Goal: Task Accomplishment & Management: Manage account settings

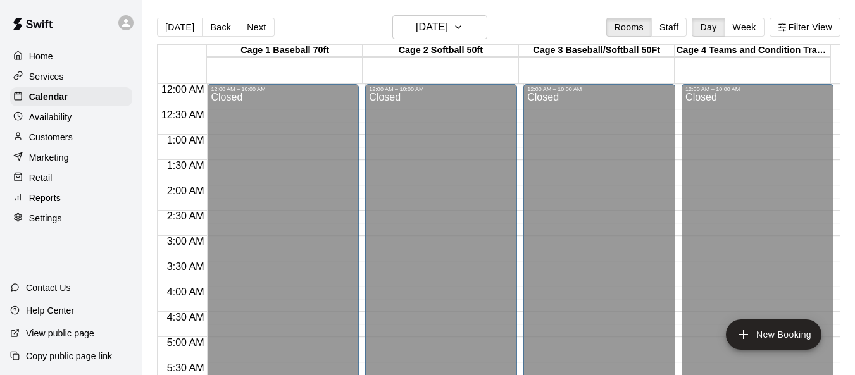
scroll to position [649, 0]
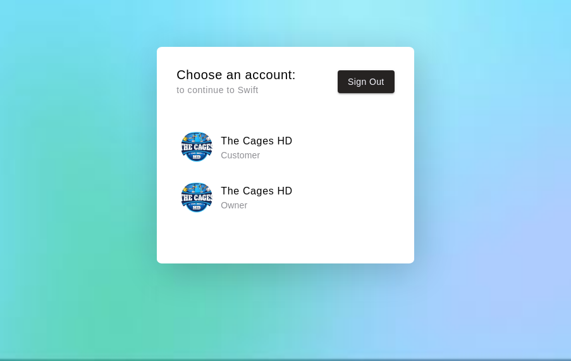
click at [251, 203] on p "Owner" at bounding box center [257, 205] width 72 height 13
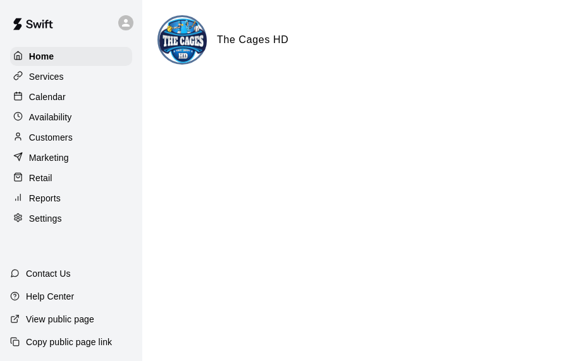
click at [56, 101] on p "Calendar" at bounding box center [47, 96] width 37 height 13
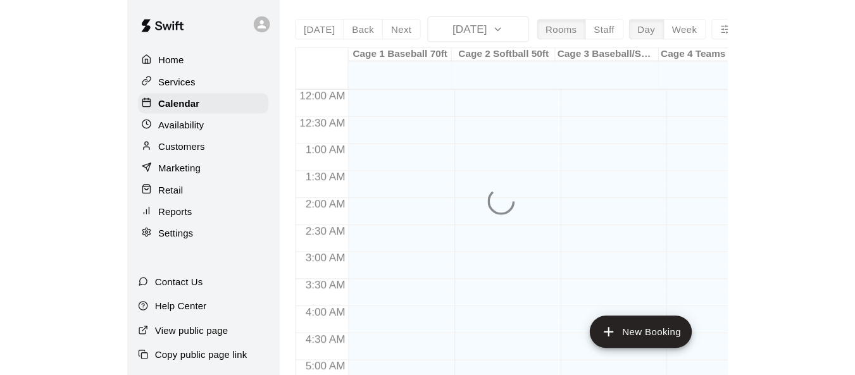
scroll to position [676, 0]
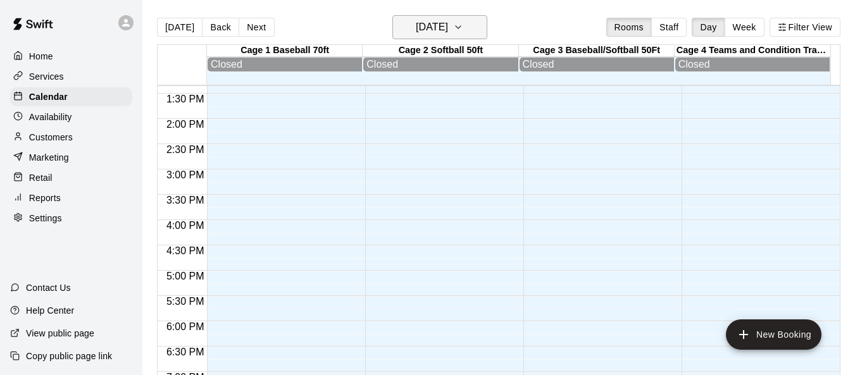
click at [463, 22] on icon "button" at bounding box center [458, 27] width 10 height 15
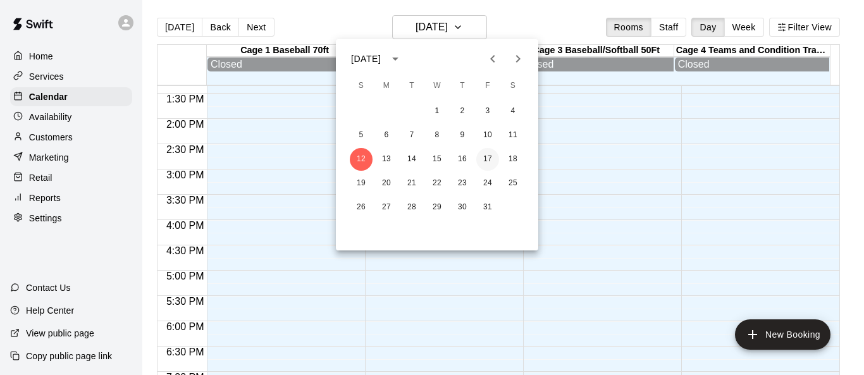
click at [483, 158] on button "17" at bounding box center [487, 159] width 23 height 23
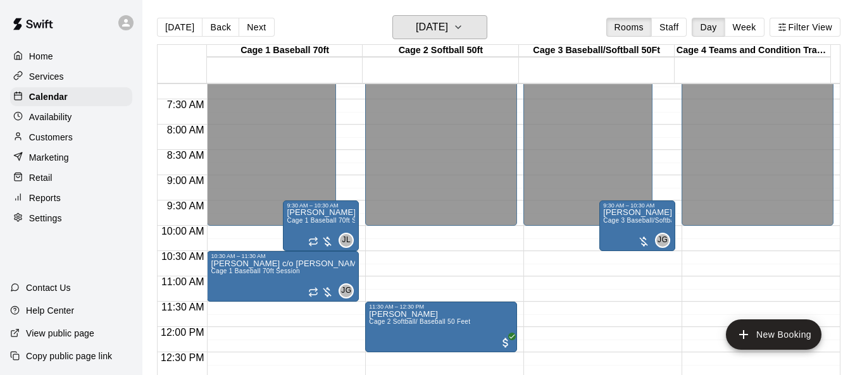
scroll to position [359, 0]
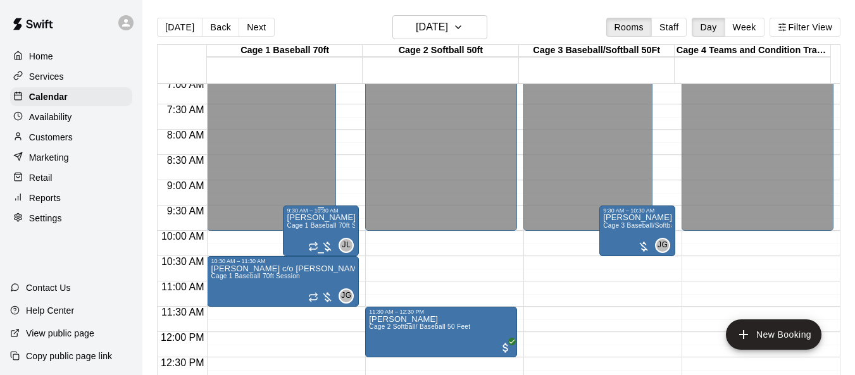
click at [309, 228] on span "Cage 1 Baseball 70ft Session" at bounding box center [331, 225] width 89 height 7
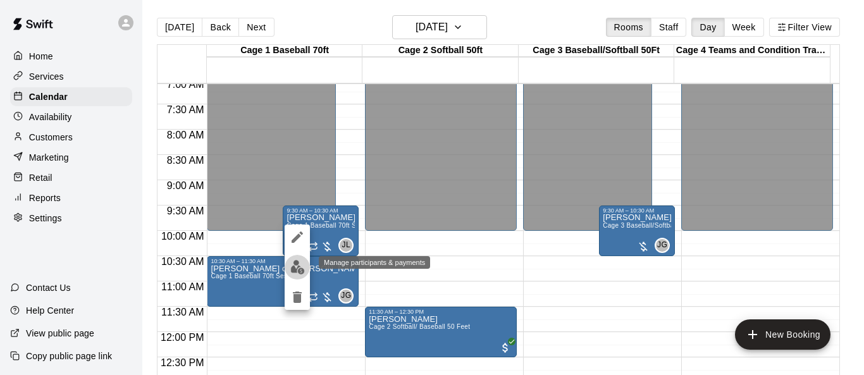
click at [299, 264] on img "edit" at bounding box center [297, 267] width 15 height 15
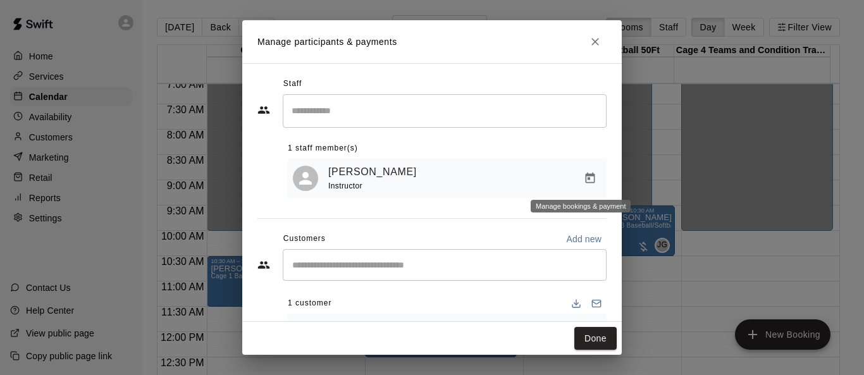
click at [571, 182] on icon "Manage bookings & payment" at bounding box center [590, 178] width 13 height 13
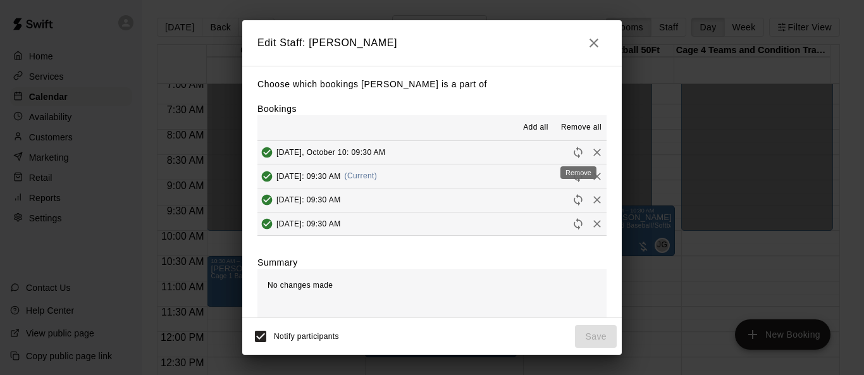
click at [571, 153] on icon "Remove" at bounding box center [597, 152] width 13 height 13
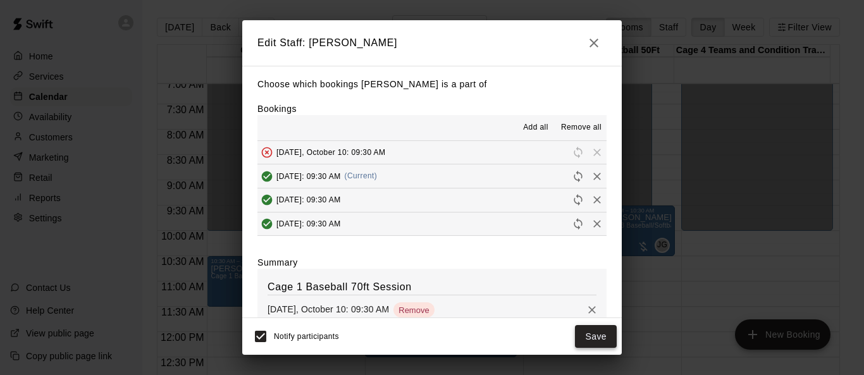
click at [571, 337] on button "Save" at bounding box center [596, 336] width 42 height 23
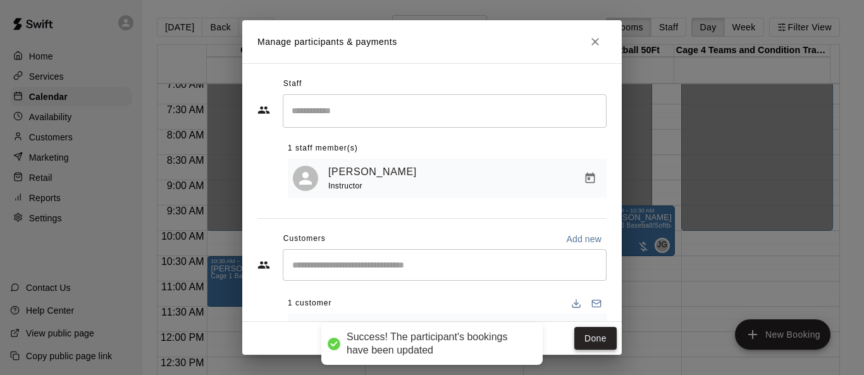
click at [571, 338] on button "Done" at bounding box center [595, 338] width 42 height 23
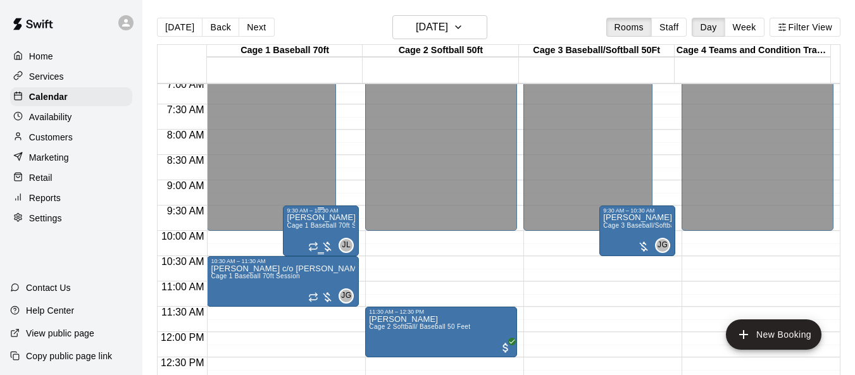
click at [326, 228] on span "Cage 1 Baseball 70ft Session" at bounding box center [331, 225] width 89 height 7
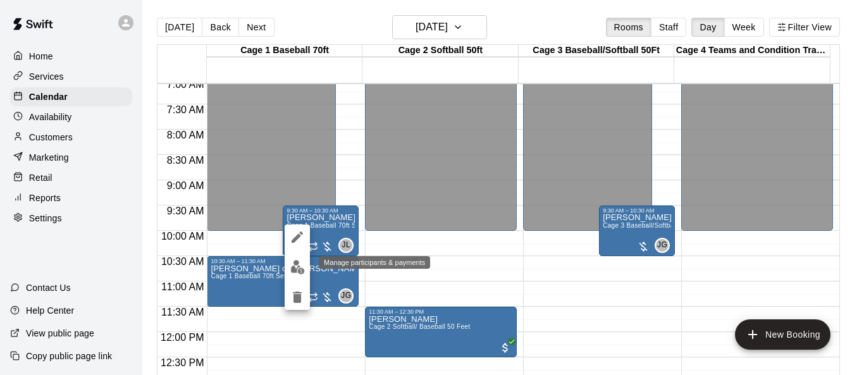
click at [296, 264] on img "edit" at bounding box center [297, 267] width 15 height 15
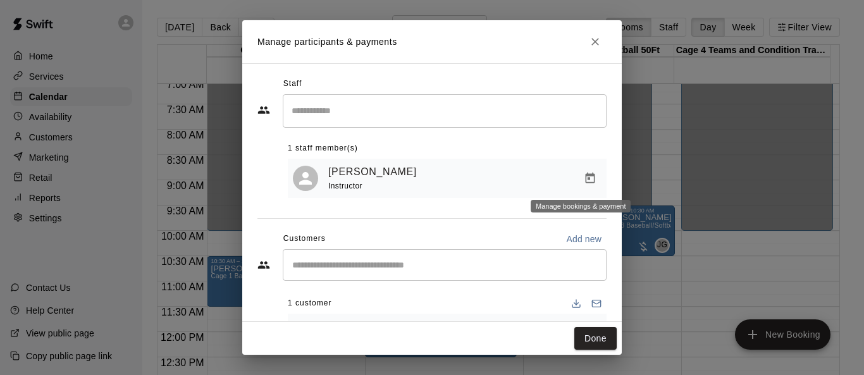
click at [571, 178] on icon "Manage bookings & payment" at bounding box center [590, 178] width 13 height 13
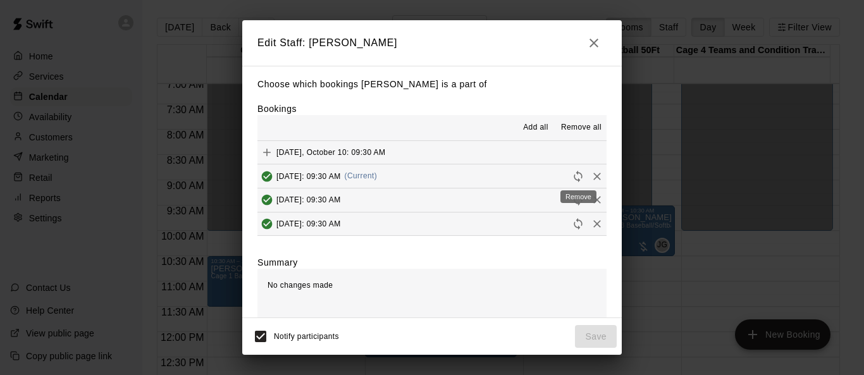
click at [571, 178] on icon "Remove" at bounding box center [597, 176] width 13 height 13
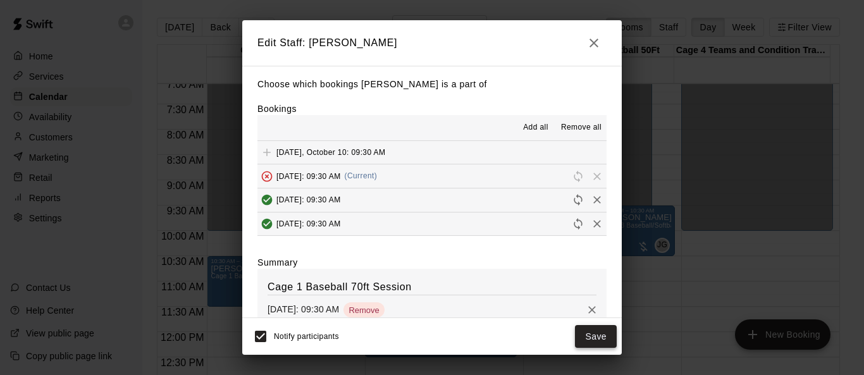
click at [571, 337] on button "Save" at bounding box center [596, 336] width 42 height 23
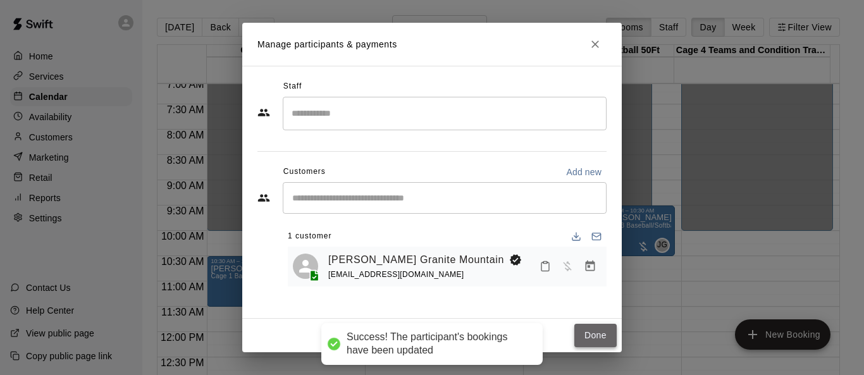
click at [571, 337] on button "Done" at bounding box center [595, 335] width 42 height 23
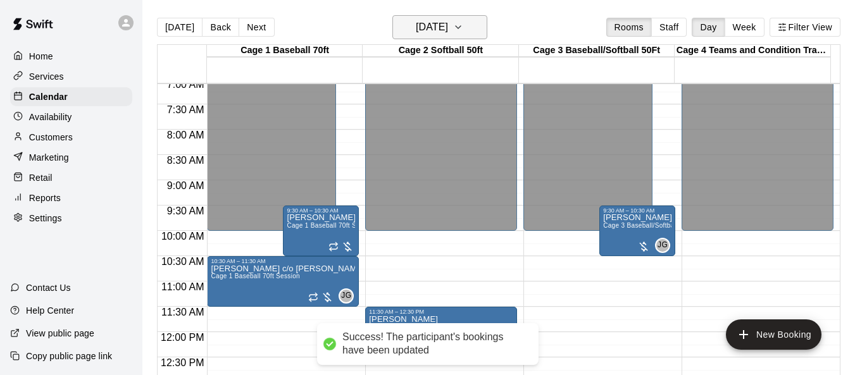
click at [463, 32] on icon "button" at bounding box center [458, 27] width 10 height 15
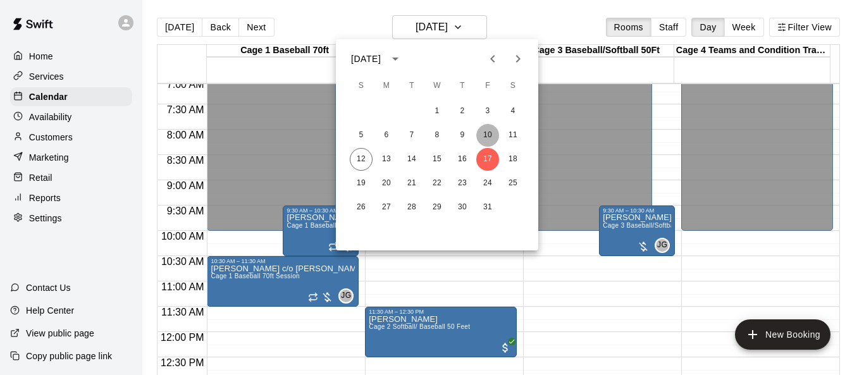
click at [484, 137] on button "10" at bounding box center [487, 135] width 23 height 23
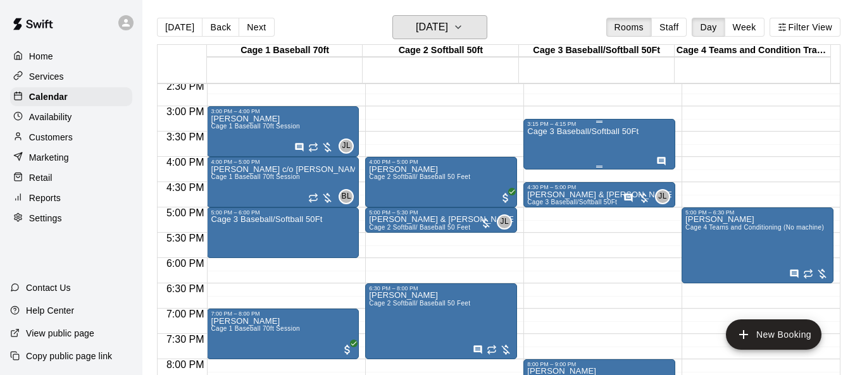
scroll to position [739, 0]
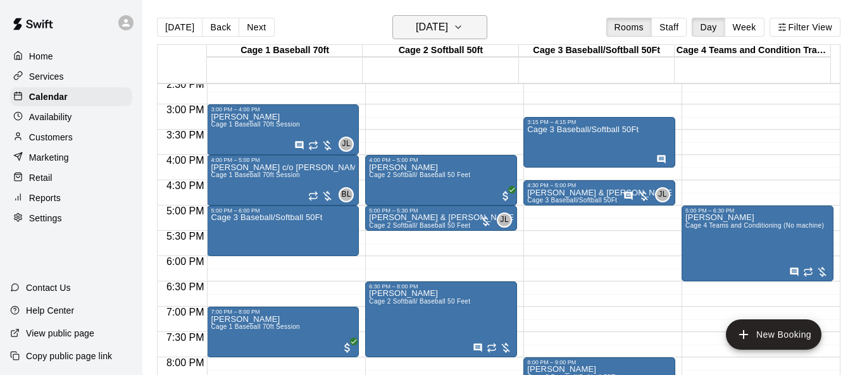
click at [463, 33] on icon "button" at bounding box center [458, 27] width 10 height 15
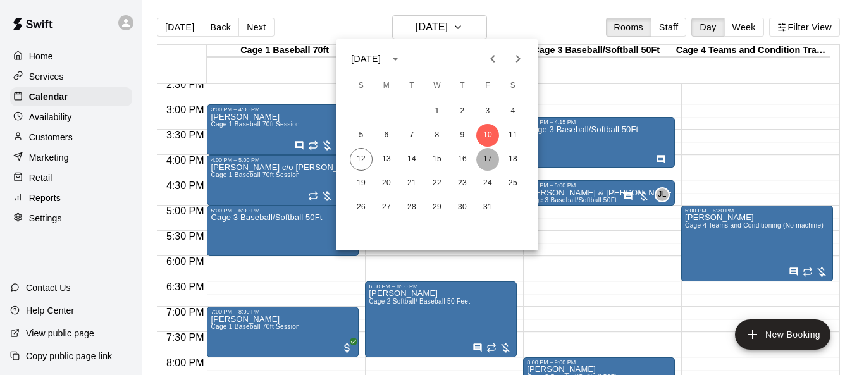
click at [490, 158] on button "17" at bounding box center [487, 159] width 23 height 23
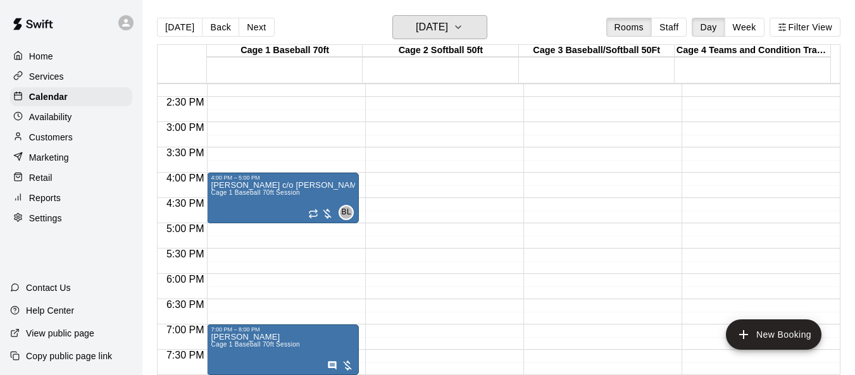
scroll to position [721, 0]
click at [463, 27] on icon "button" at bounding box center [458, 27] width 10 height 15
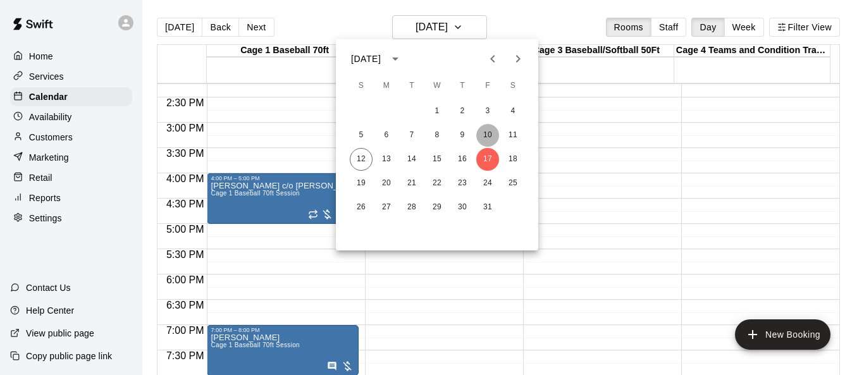
click at [490, 140] on button "10" at bounding box center [487, 135] width 23 height 23
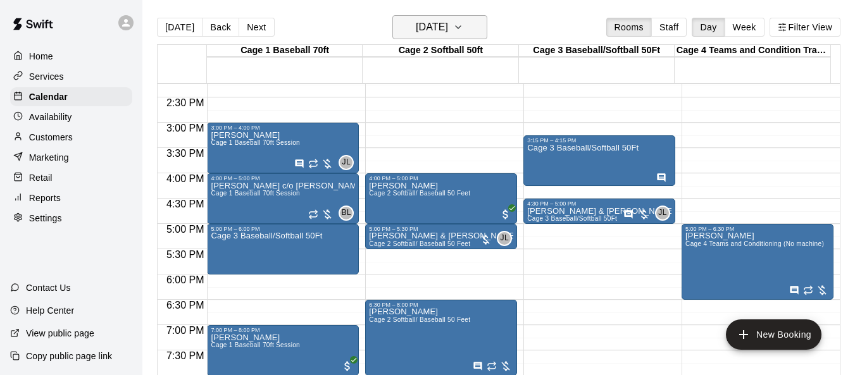
click at [476, 30] on button "[DATE]" at bounding box center [439, 27] width 95 height 24
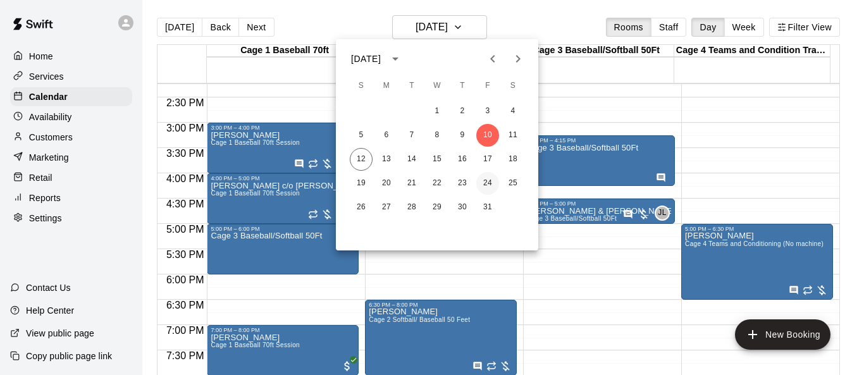
click at [485, 186] on button "24" at bounding box center [487, 183] width 23 height 23
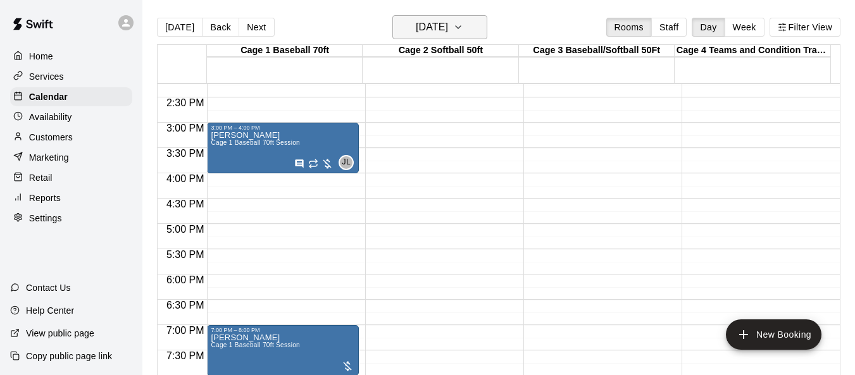
click at [463, 30] on icon "button" at bounding box center [458, 27] width 10 height 15
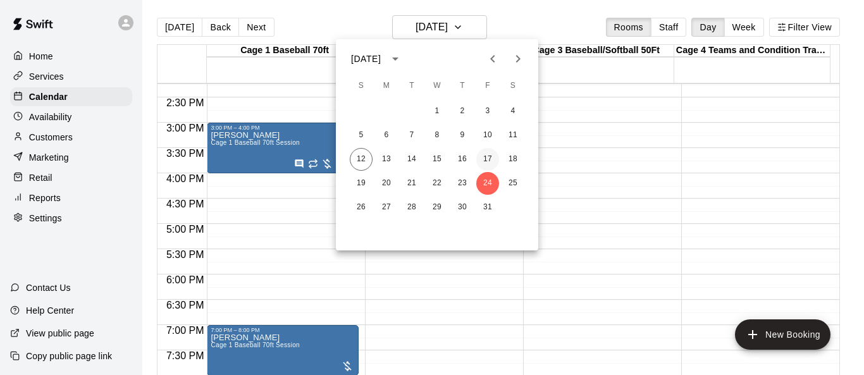
click at [491, 154] on button "17" at bounding box center [487, 159] width 23 height 23
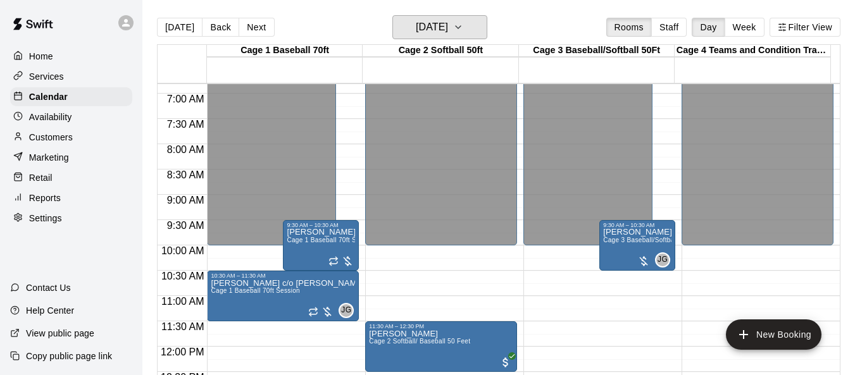
scroll to position [341, 0]
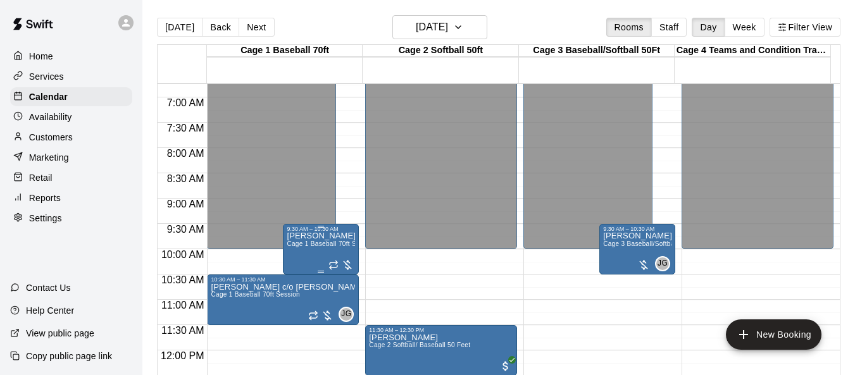
click at [316, 243] on span "Cage 1 Baseball 70ft Session" at bounding box center [331, 243] width 89 height 7
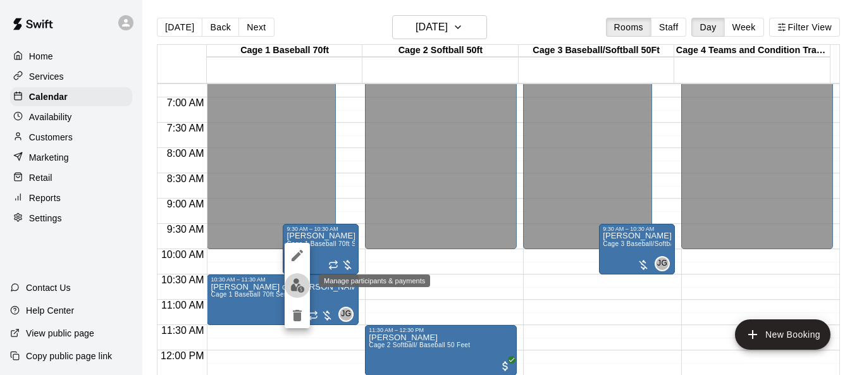
click at [297, 284] on img "edit" at bounding box center [297, 285] width 15 height 15
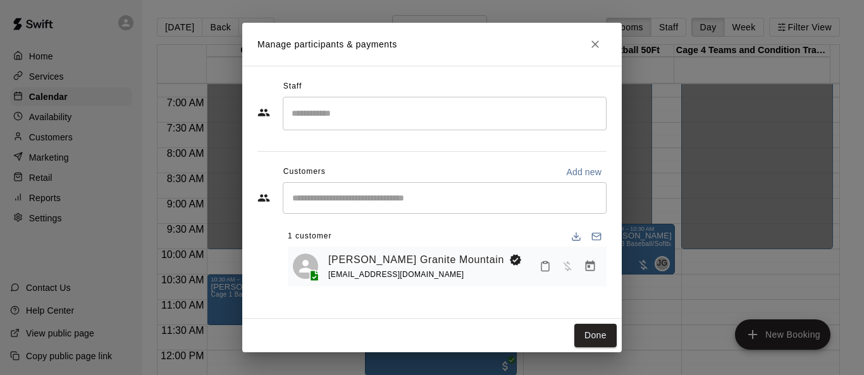
click at [366, 121] on input "Search staff" at bounding box center [445, 113] width 313 height 22
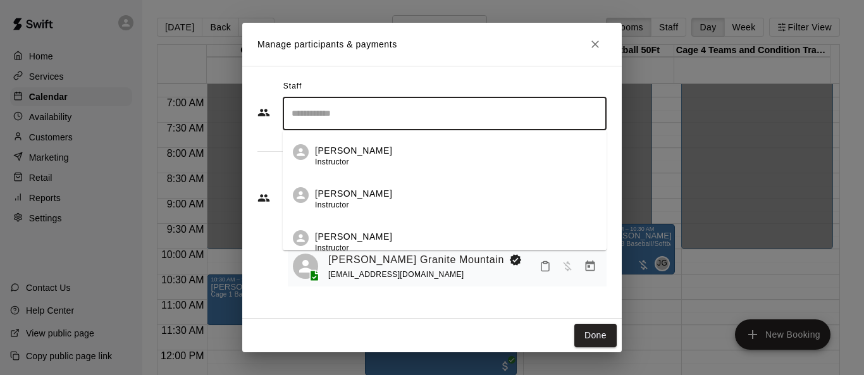
click at [356, 233] on p "[PERSON_NAME]" at bounding box center [353, 236] width 77 height 13
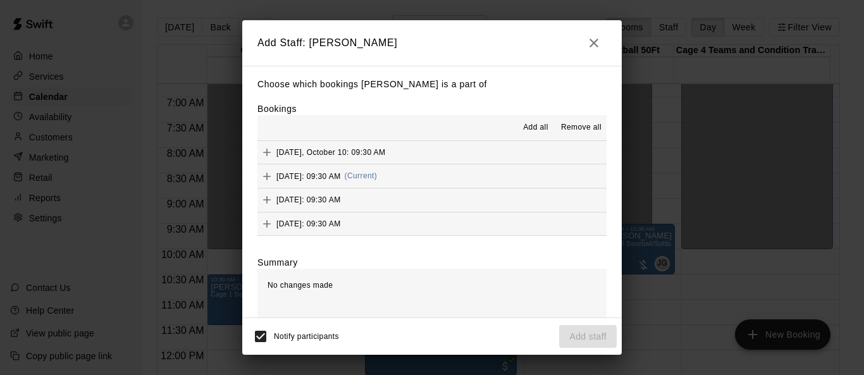
click at [533, 128] on span "Add all" at bounding box center [535, 127] width 25 height 13
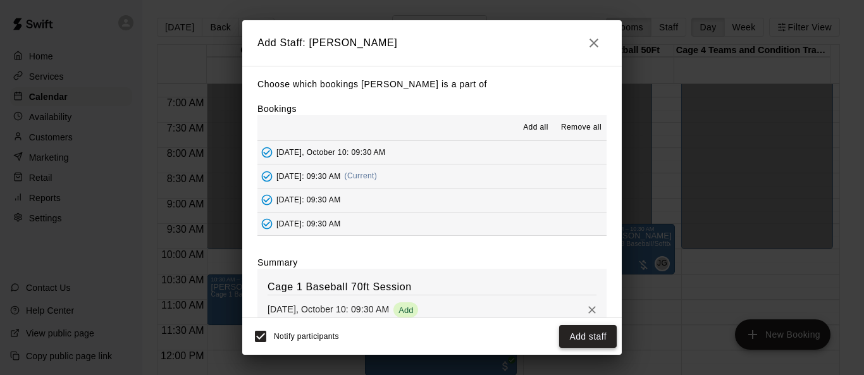
click at [571, 335] on button "Add staff" at bounding box center [588, 336] width 58 height 23
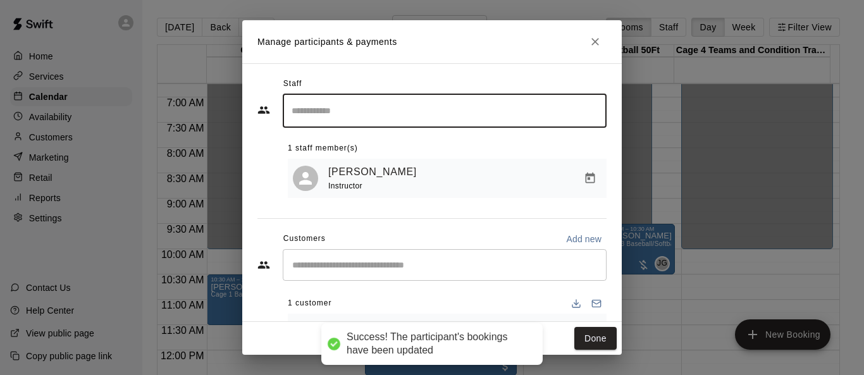
click at [571, 335] on button "Done" at bounding box center [595, 338] width 42 height 23
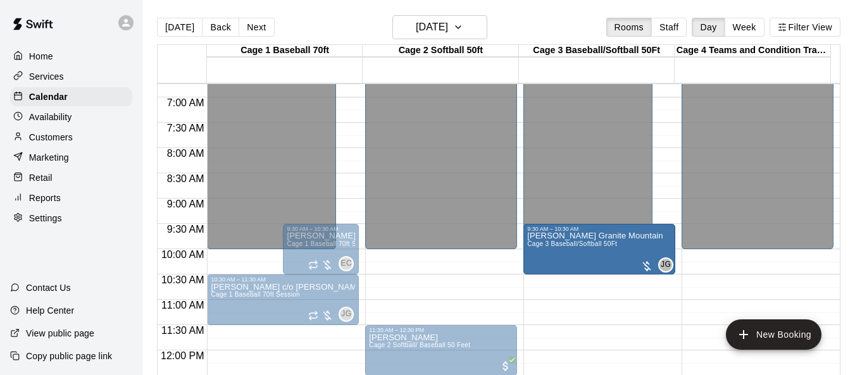
drag, startPoint x: 645, startPoint y: 256, endPoint x: 593, endPoint y: 266, distance: 52.1
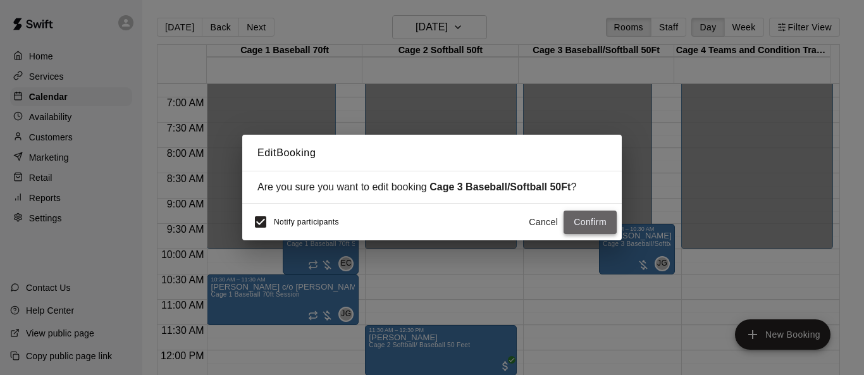
click at [571, 218] on button "Confirm" at bounding box center [590, 222] width 53 height 23
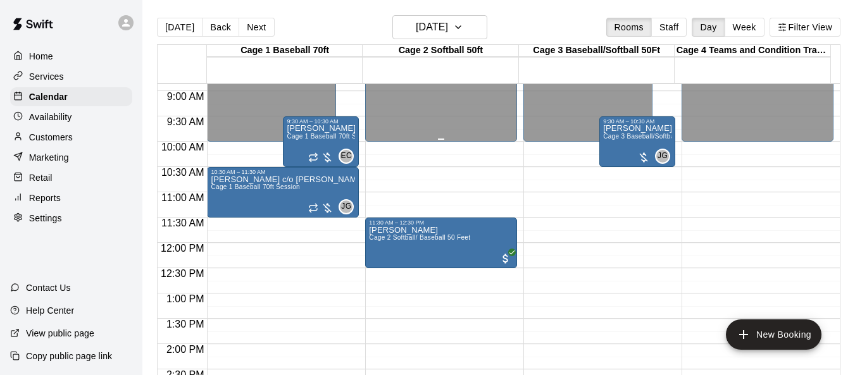
scroll to position [468, 0]
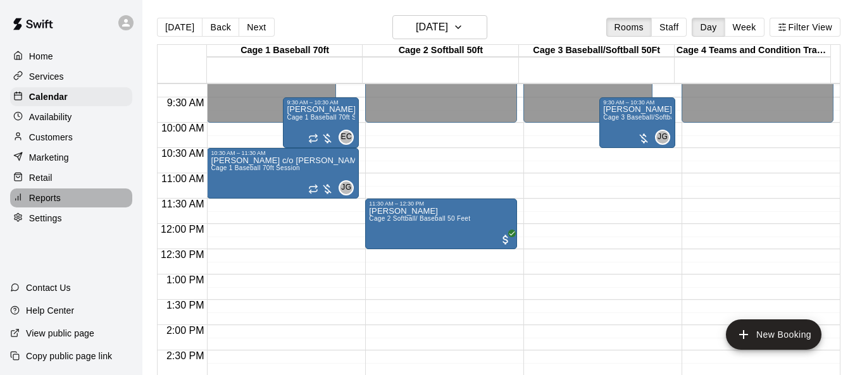
click at [71, 204] on div "Reports" at bounding box center [71, 198] width 122 height 19
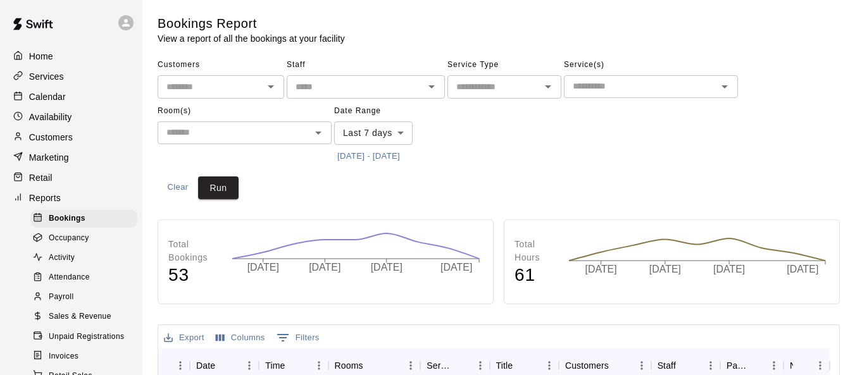
click at [429, 90] on icon "Open" at bounding box center [431, 86] width 15 height 15
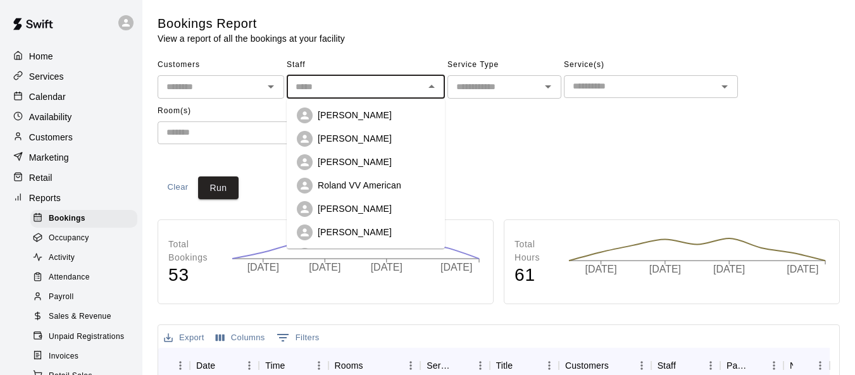
click at [375, 138] on p "[PERSON_NAME]" at bounding box center [355, 138] width 74 height 13
type input "**********"
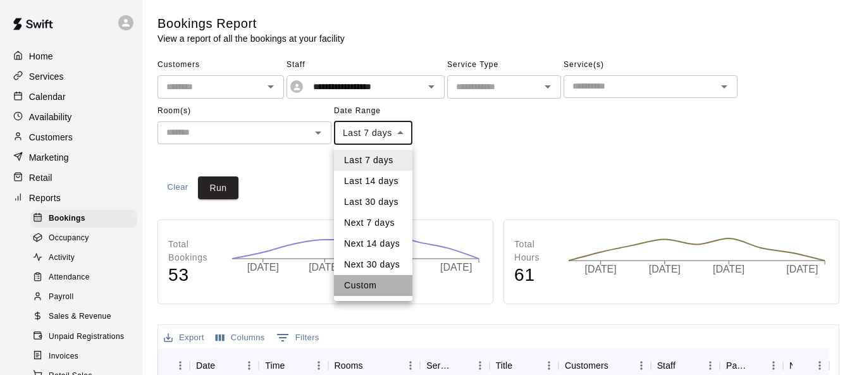
click at [386, 287] on li "Custom" at bounding box center [373, 285] width 78 height 21
type input "******"
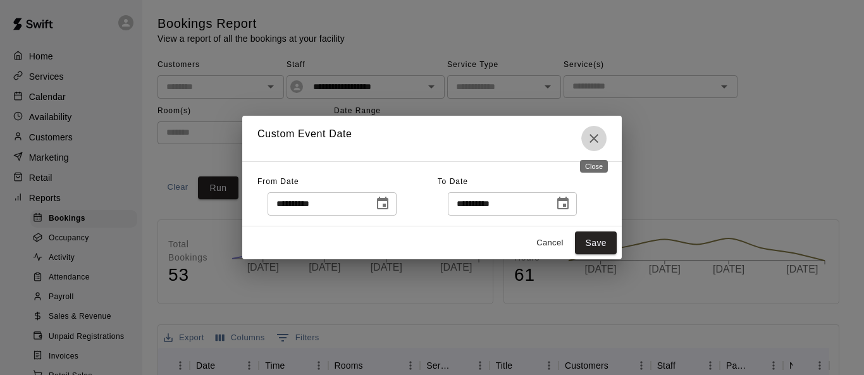
click at [571, 135] on icon "Close" at bounding box center [594, 138] width 15 height 15
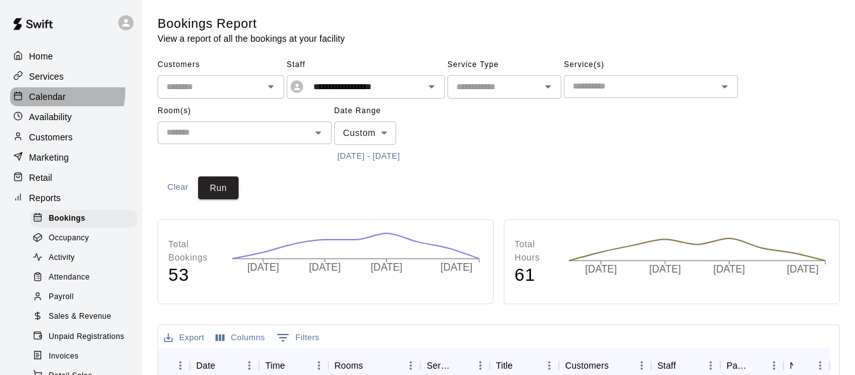
click at [61, 92] on p "Calendar" at bounding box center [47, 96] width 37 height 13
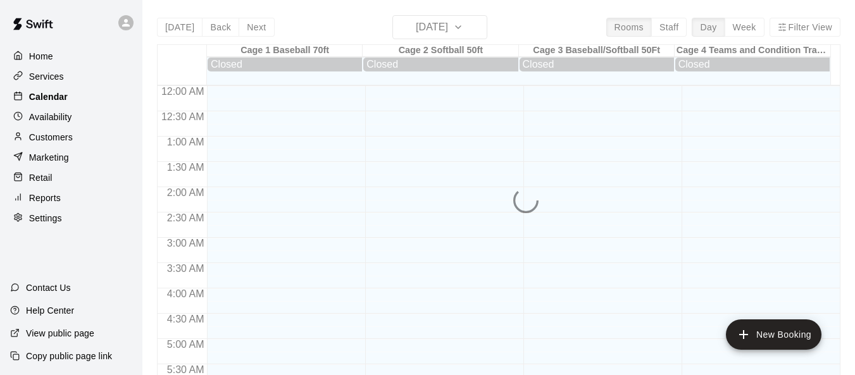
scroll to position [679, 0]
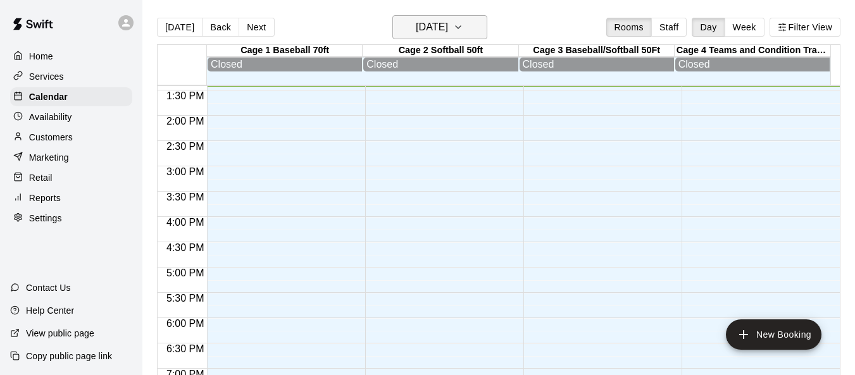
click at [461, 28] on icon "button" at bounding box center [458, 27] width 5 height 3
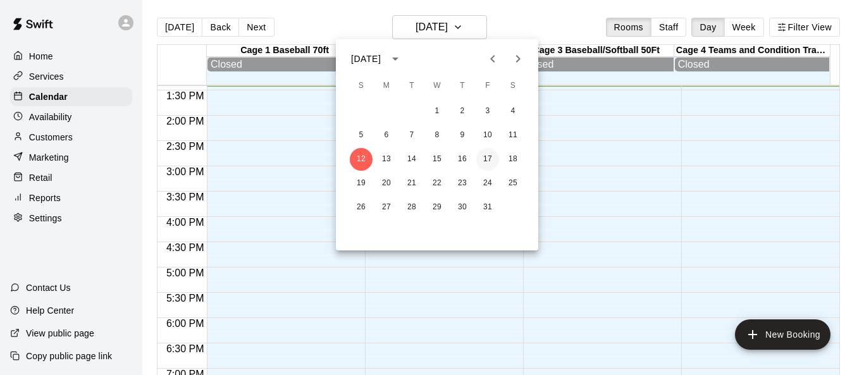
click at [494, 156] on button "17" at bounding box center [487, 159] width 23 height 23
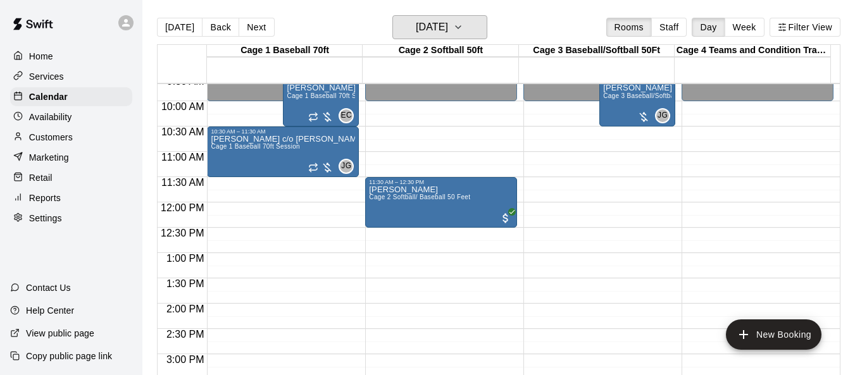
scroll to position [299, 0]
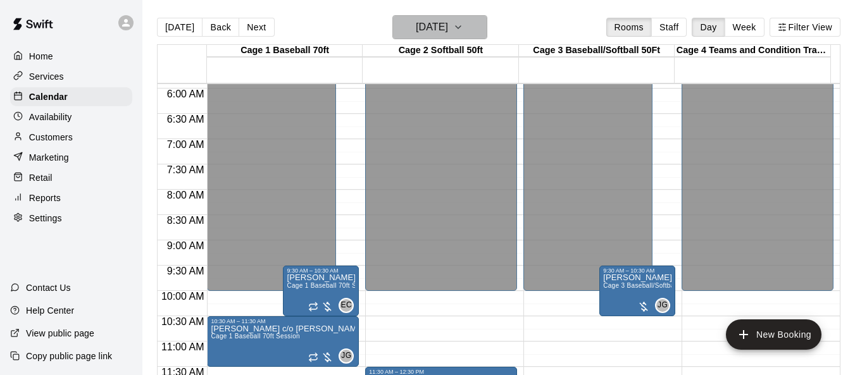
click at [463, 27] on icon "button" at bounding box center [458, 27] width 10 height 15
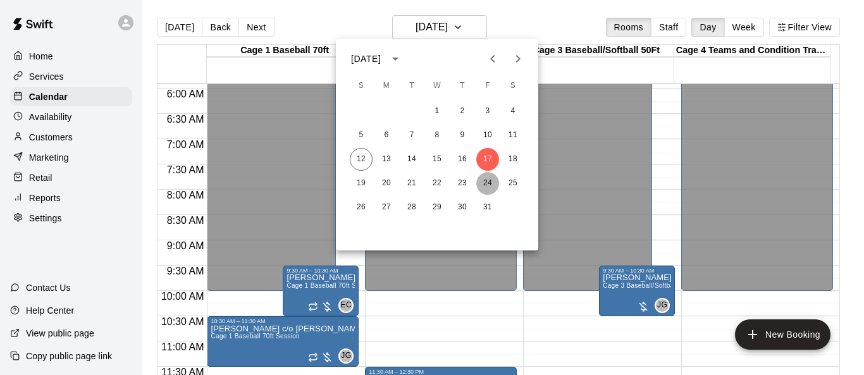
click at [483, 181] on button "24" at bounding box center [487, 183] width 23 height 23
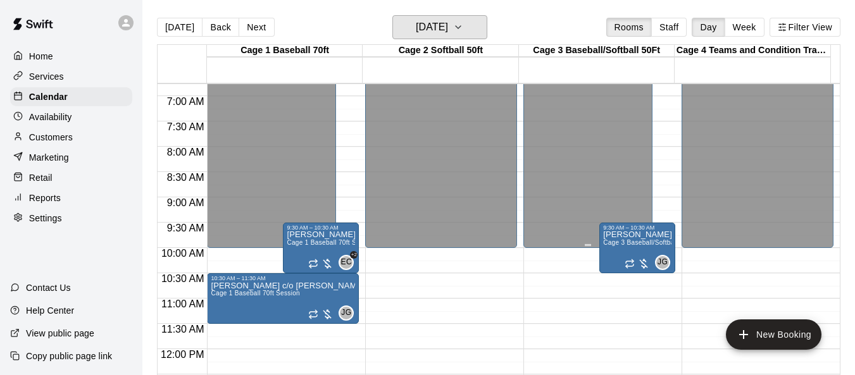
scroll to position [363, 0]
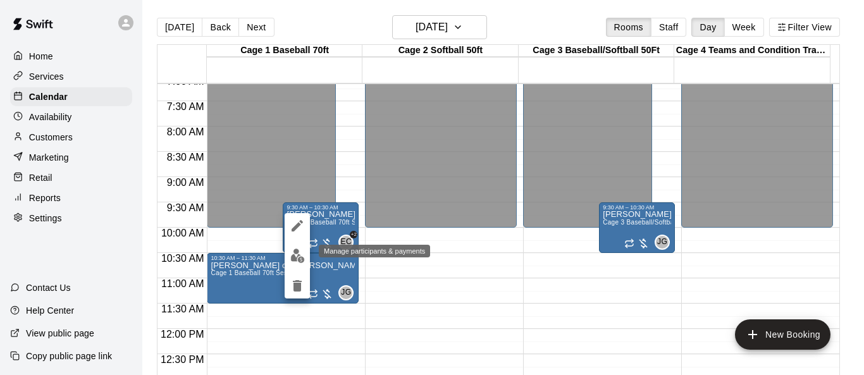
click at [299, 261] on img "edit" at bounding box center [297, 256] width 15 height 15
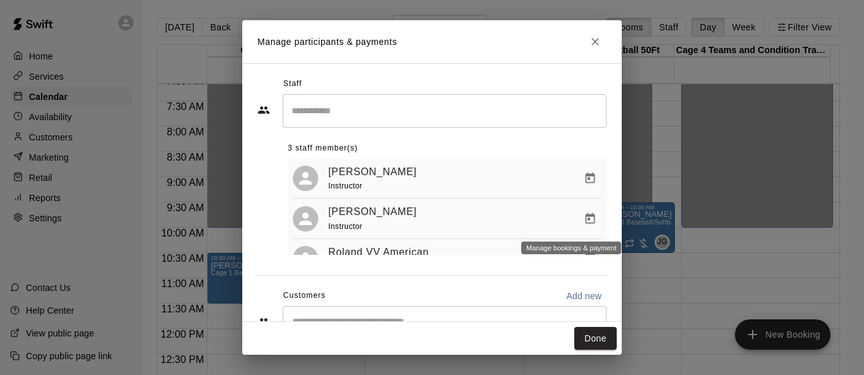
click at [571, 218] on icon "Manage bookings & payment" at bounding box center [590, 218] width 9 height 11
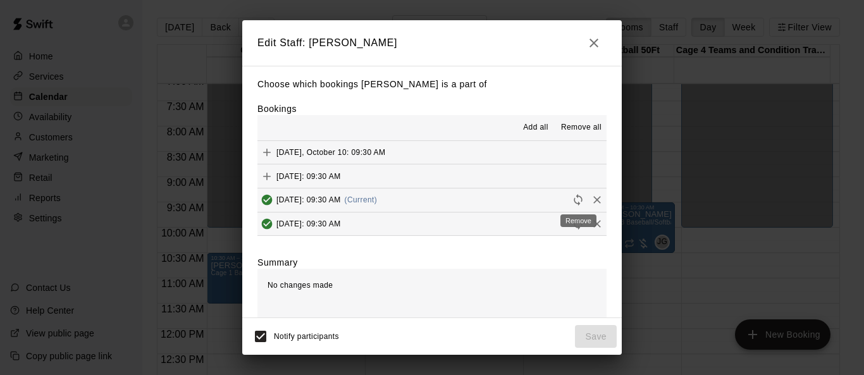
click at [571, 200] on icon "Remove" at bounding box center [597, 200] width 8 height 8
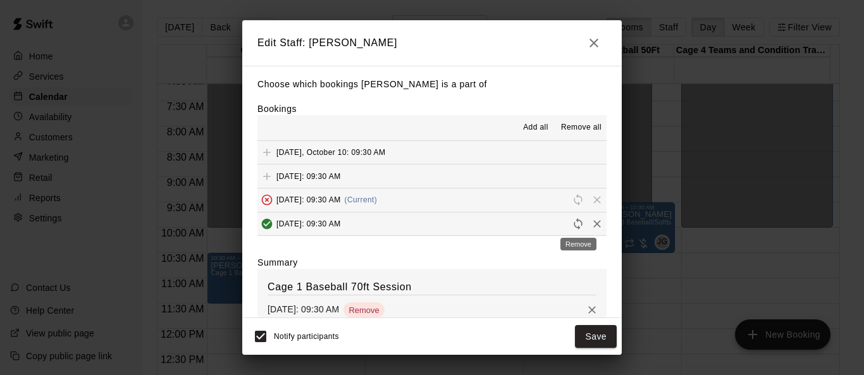
click at [571, 226] on icon "Remove" at bounding box center [597, 224] width 13 height 13
click at [571, 335] on button "Save" at bounding box center [596, 336] width 42 height 23
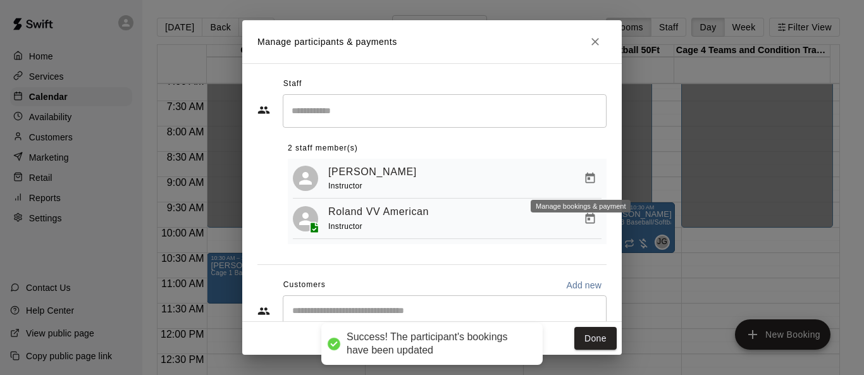
click at [571, 179] on icon "Manage bookings & payment" at bounding box center [590, 178] width 9 height 11
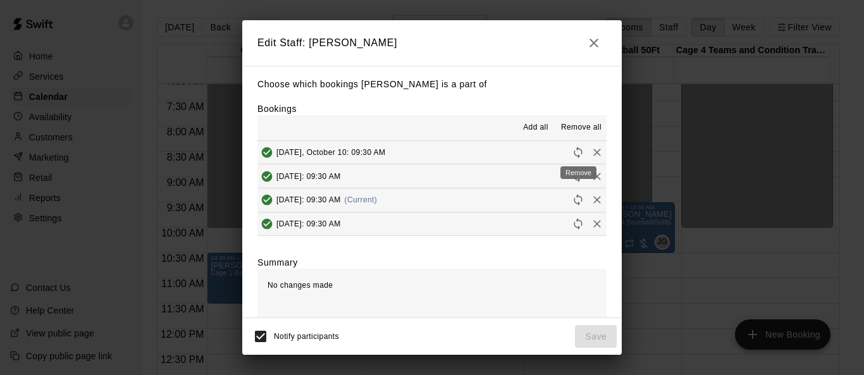
click at [571, 154] on icon "Remove" at bounding box center [597, 153] width 8 height 8
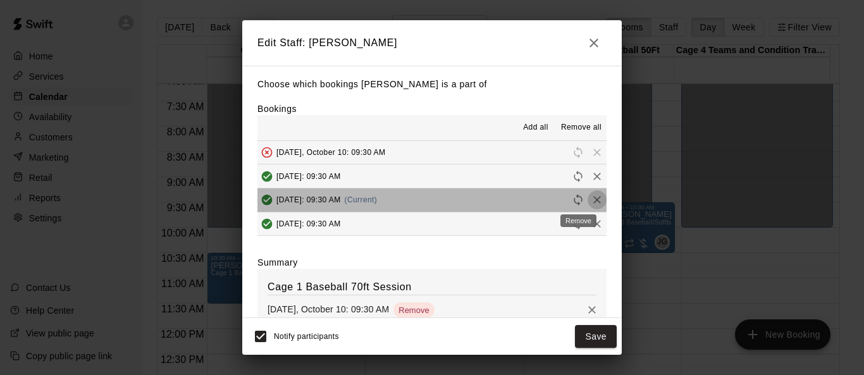
click at [571, 202] on icon "Remove" at bounding box center [597, 200] width 8 height 8
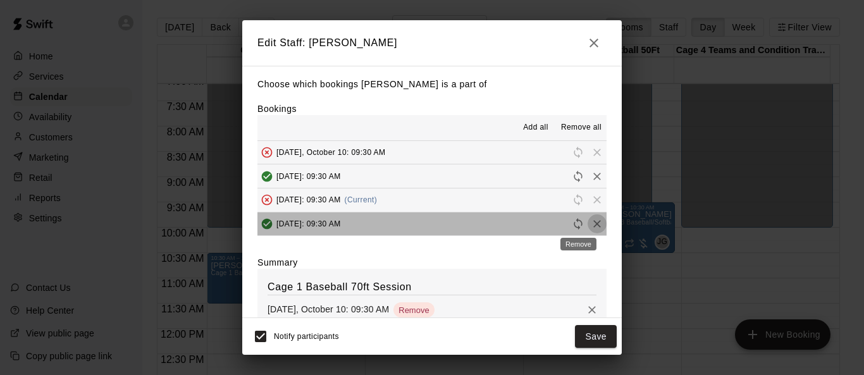
click at [571, 226] on icon "Remove" at bounding box center [597, 224] width 13 height 13
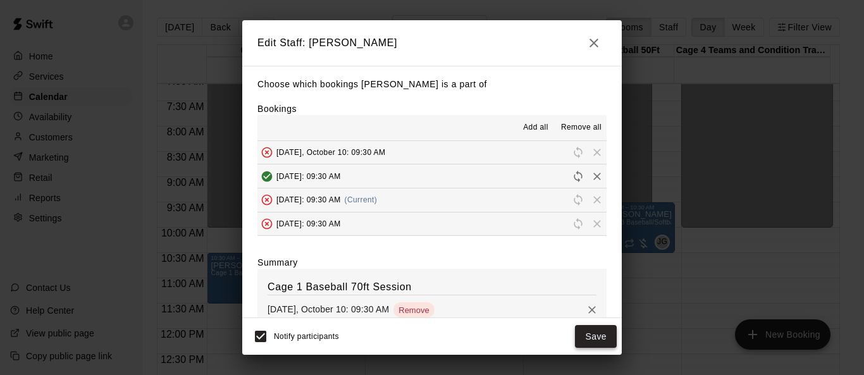
click at [571, 334] on button "Save" at bounding box center [596, 336] width 42 height 23
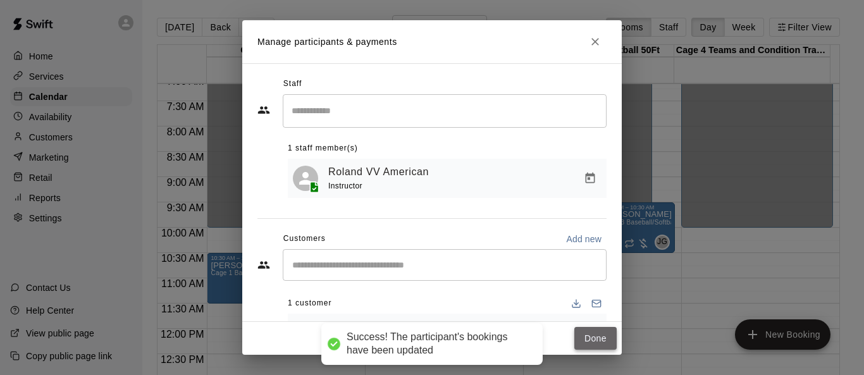
click at [571, 337] on button "Done" at bounding box center [595, 338] width 42 height 23
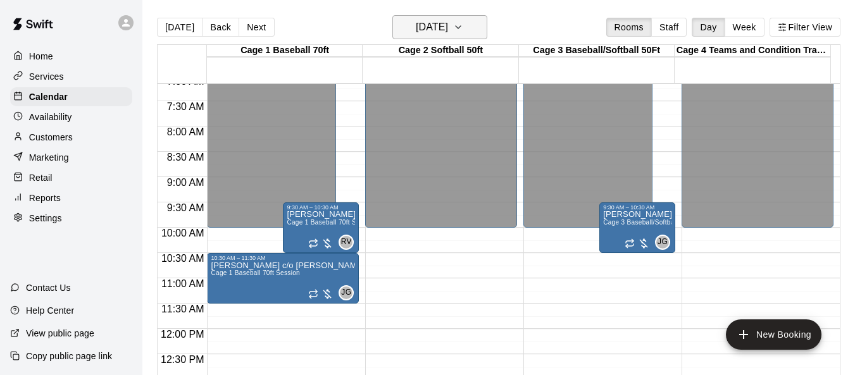
click at [479, 30] on button "[DATE]" at bounding box center [439, 27] width 95 height 24
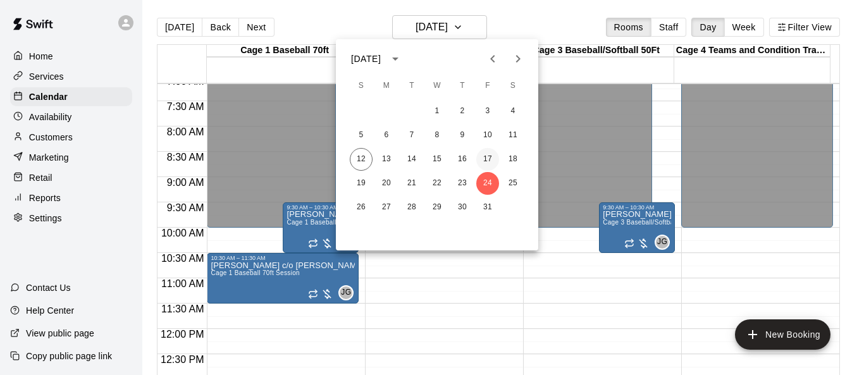
click at [493, 161] on button "17" at bounding box center [487, 159] width 23 height 23
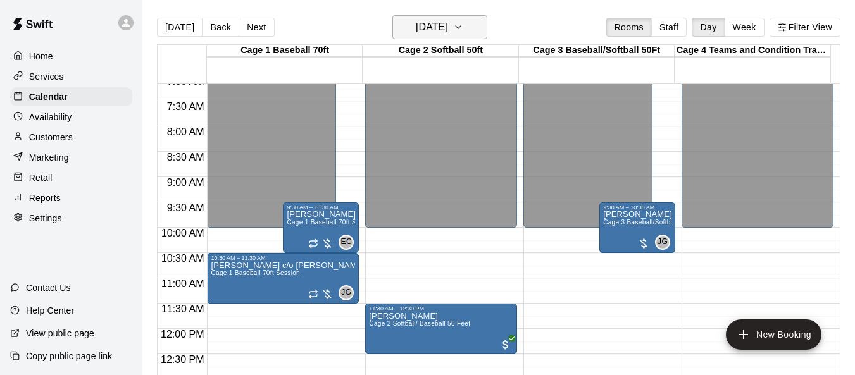
click at [463, 23] on icon "button" at bounding box center [458, 27] width 10 height 15
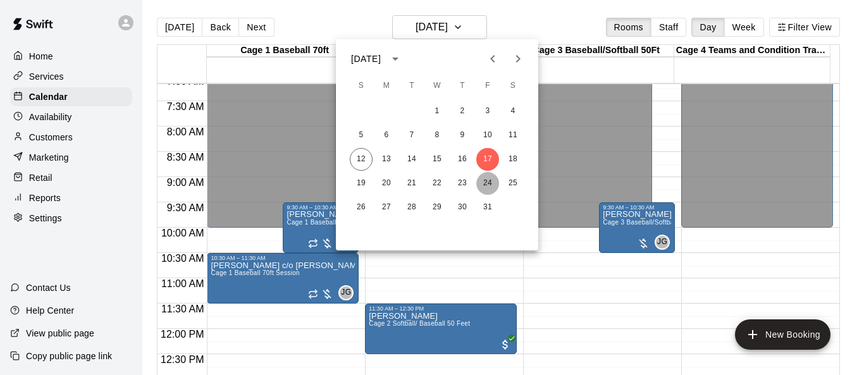
click at [494, 186] on button "24" at bounding box center [487, 183] width 23 height 23
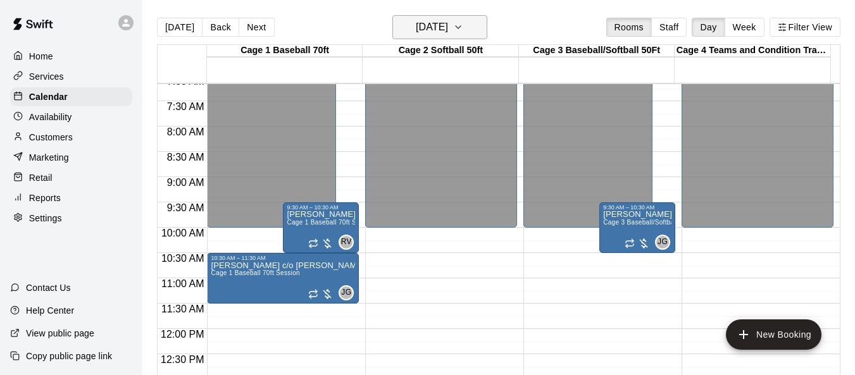
click at [463, 25] on icon "button" at bounding box center [458, 27] width 10 height 15
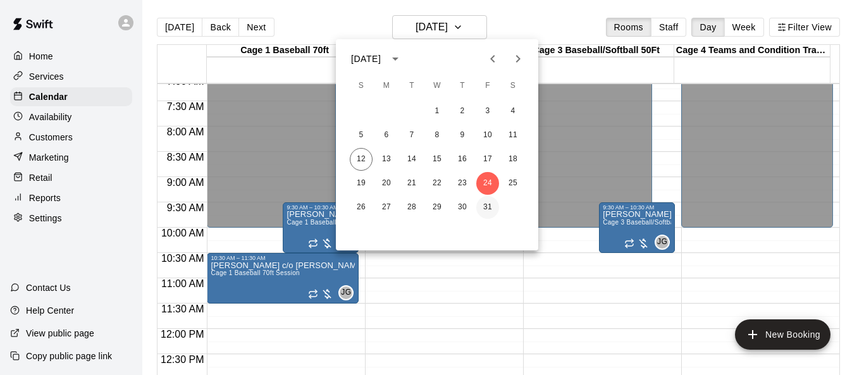
click at [487, 208] on button "31" at bounding box center [487, 207] width 23 height 23
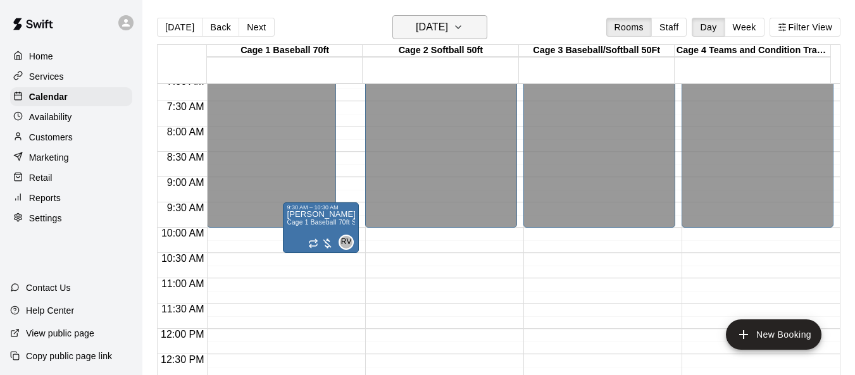
click at [463, 27] on icon "button" at bounding box center [458, 27] width 10 height 15
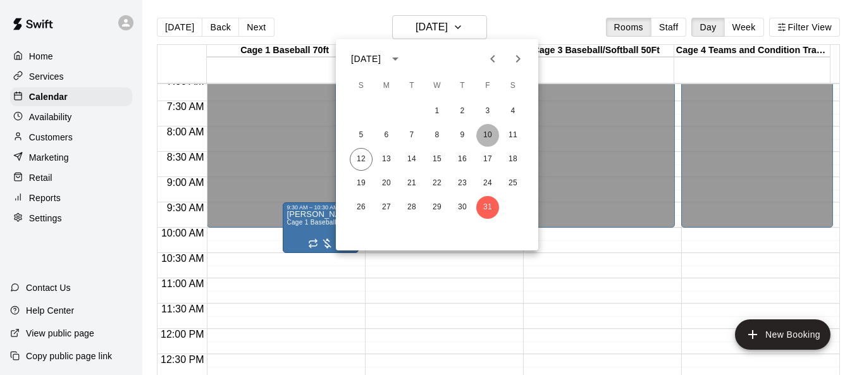
click at [488, 140] on button "10" at bounding box center [487, 135] width 23 height 23
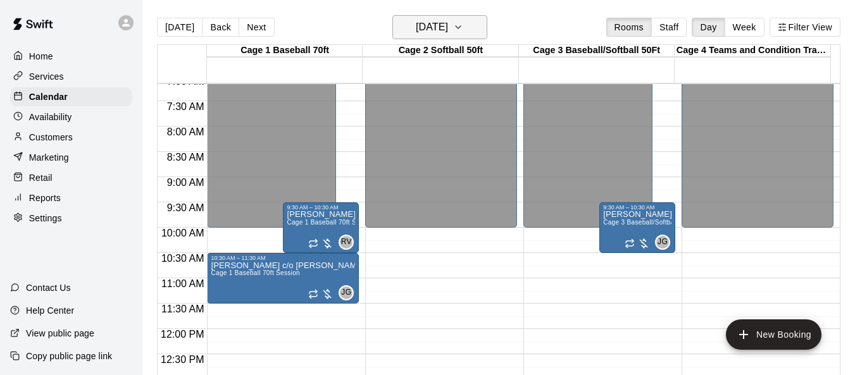
click at [463, 30] on icon "button" at bounding box center [458, 27] width 10 height 15
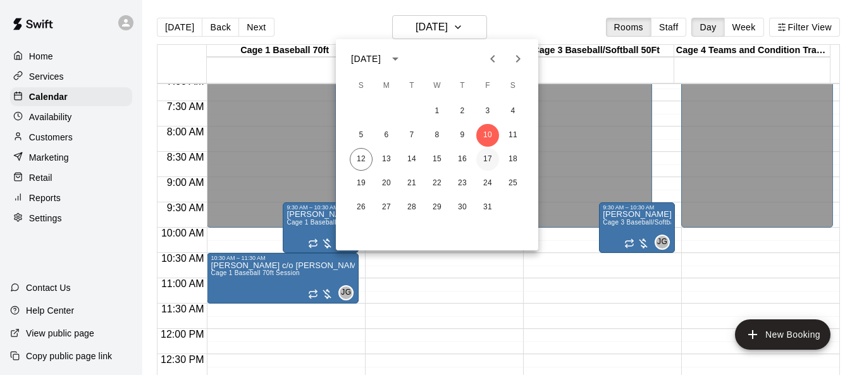
click at [489, 157] on button "17" at bounding box center [487, 159] width 23 height 23
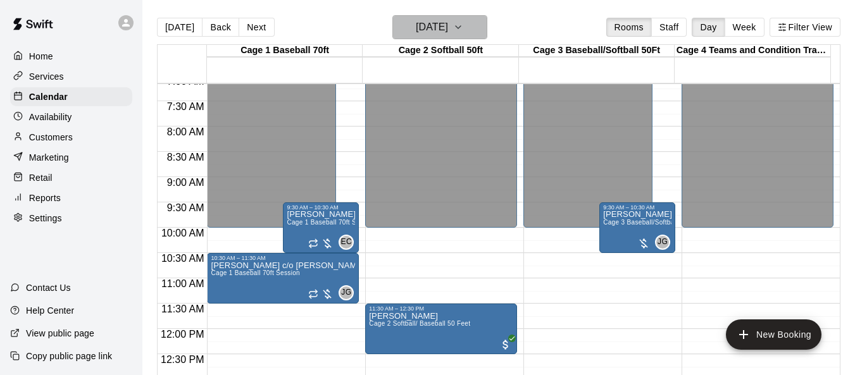
click at [463, 31] on icon "button" at bounding box center [458, 27] width 10 height 15
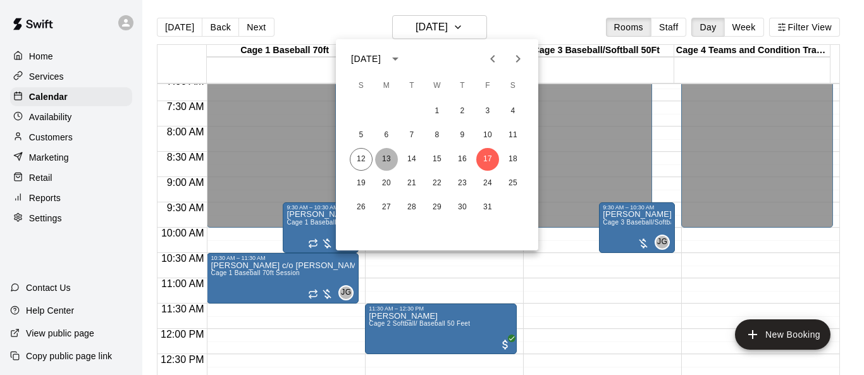
click at [390, 163] on button "13" at bounding box center [386, 159] width 23 height 23
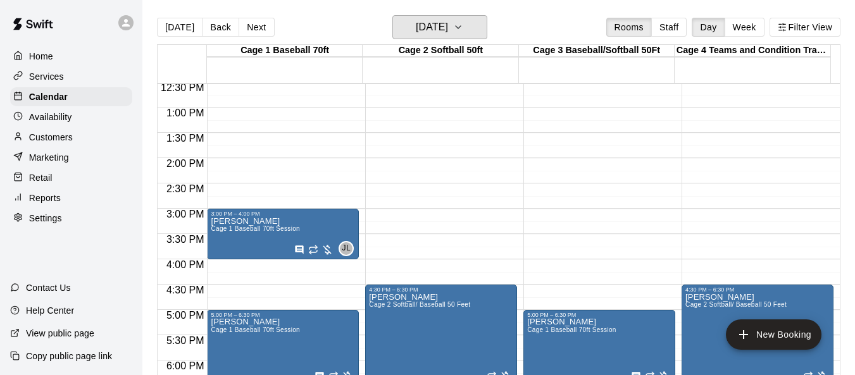
scroll to position [616, 0]
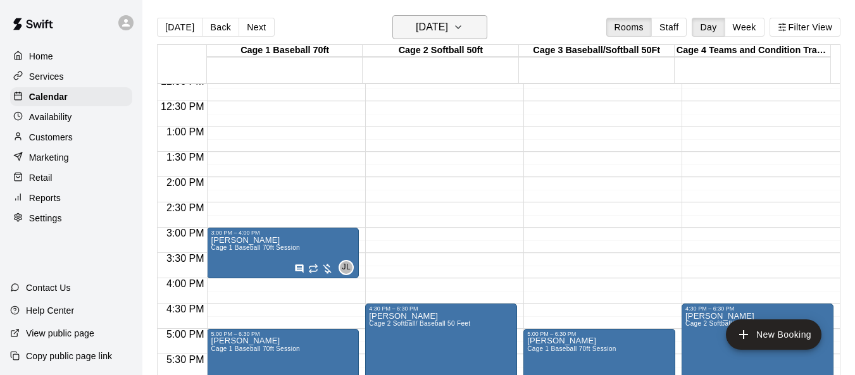
click at [481, 30] on button "[DATE]" at bounding box center [439, 27] width 95 height 24
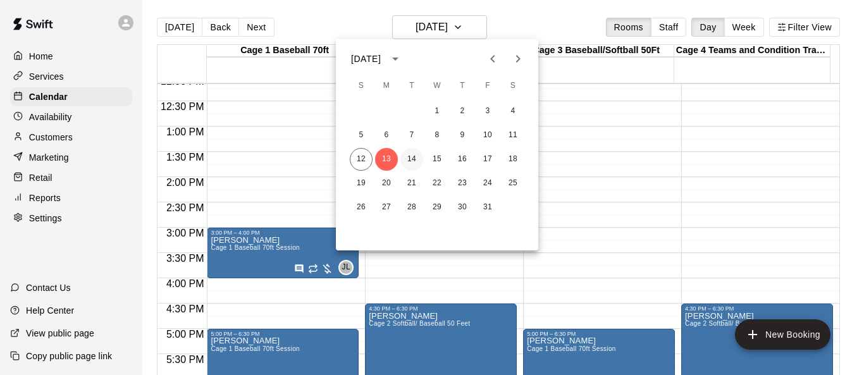
click at [420, 159] on button "14" at bounding box center [411, 159] width 23 height 23
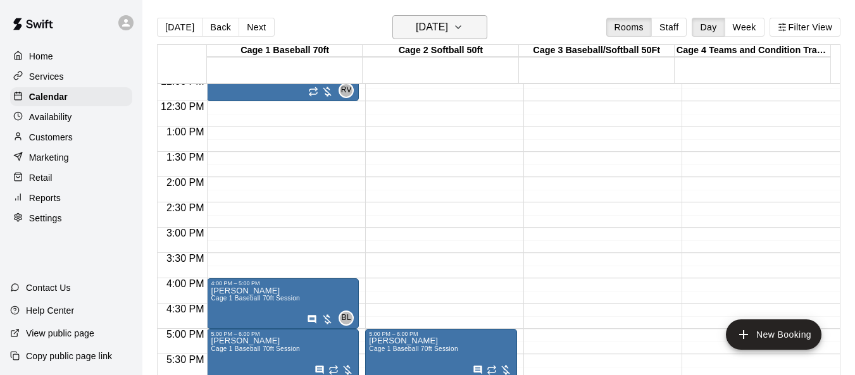
click at [461, 28] on icon "button" at bounding box center [458, 27] width 5 height 3
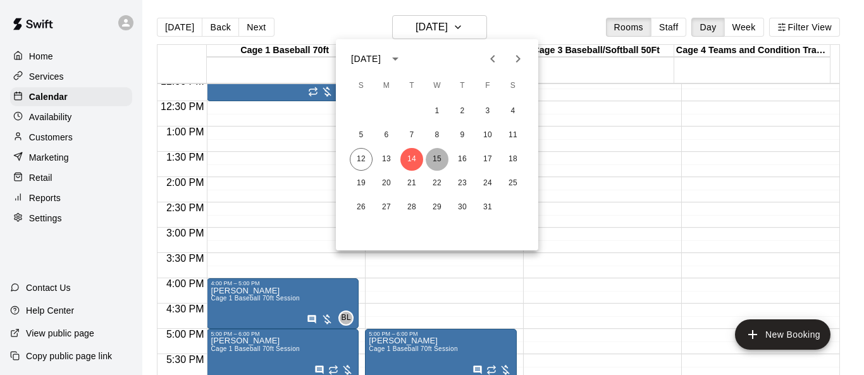
click at [437, 155] on button "15" at bounding box center [437, 159] width 23 height 23
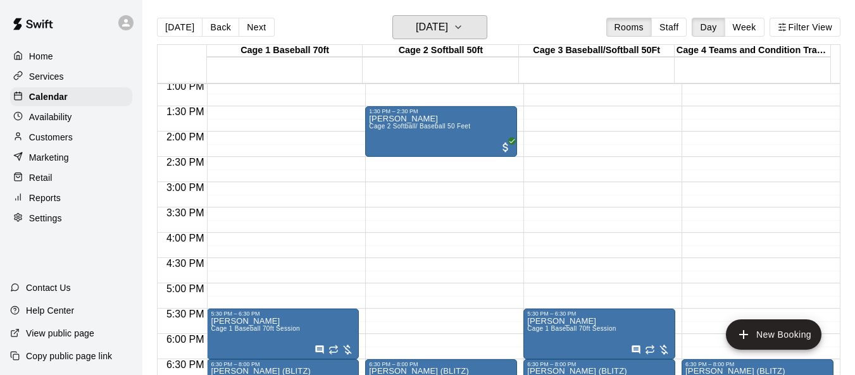
scroll to position [679, 0]
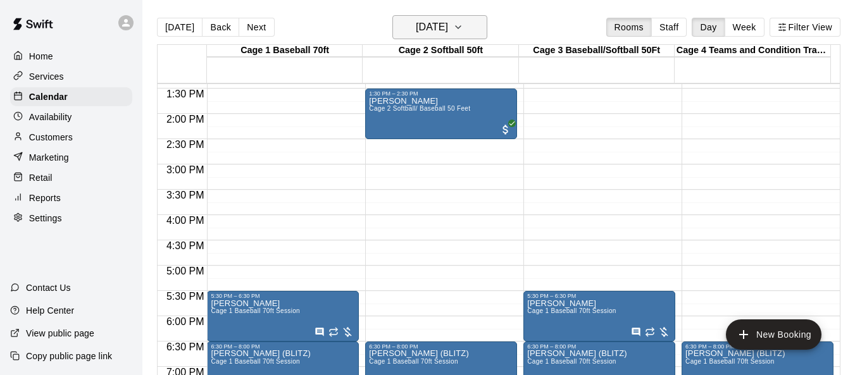
click at [463, 25] on icon "button" at bounding box center [458, 27] width 10 height 15
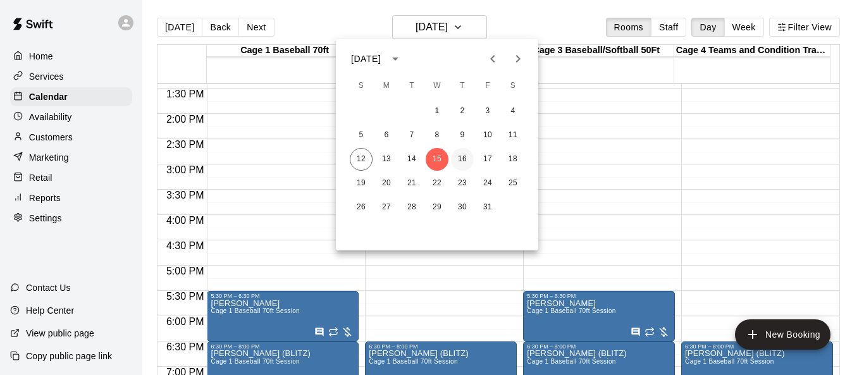
click at [466, 161] on button "16" at bounding box center [462, 159] width 23 height 23
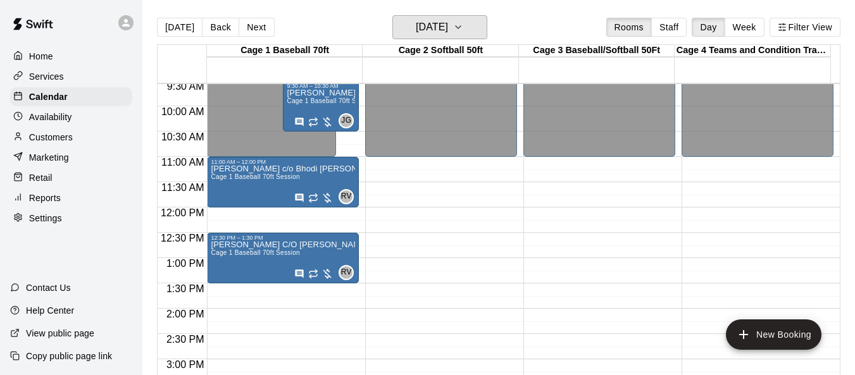
scroll to position [426, 0]
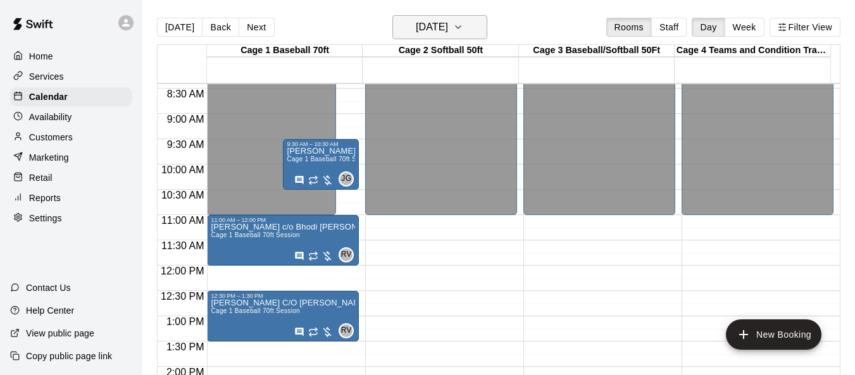
click at [463, 27] on icon "button" at bounding box center [458, 27] width 10 height 15
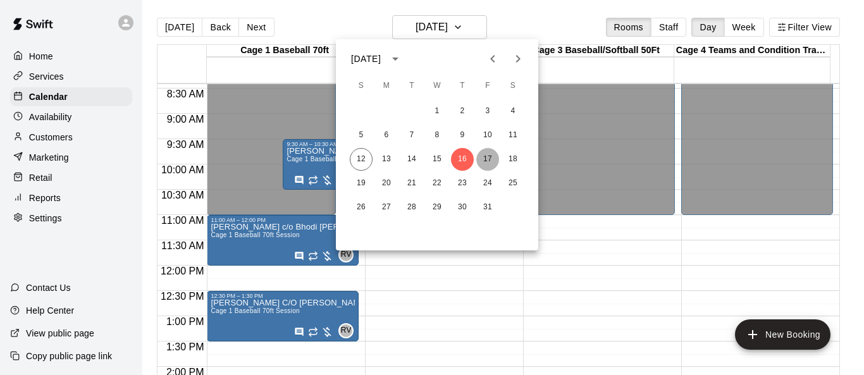
click at [490, 163] on button "17" at bounding box center [487, 159] width 23 height 23
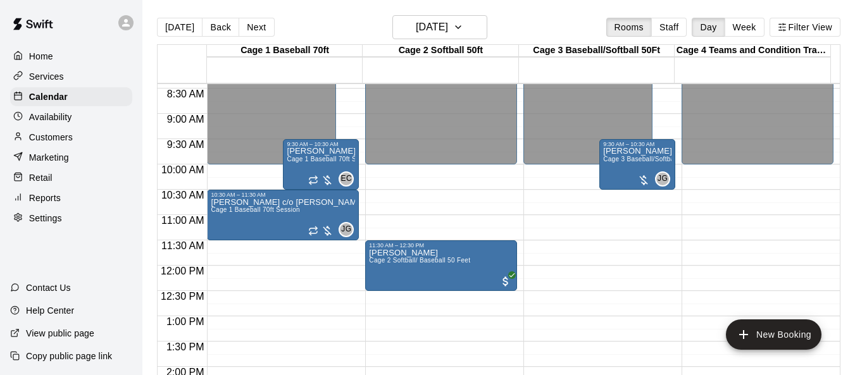
click at [32, 59] on p "Home" at bounding box center [41, 56] width 24 height 13
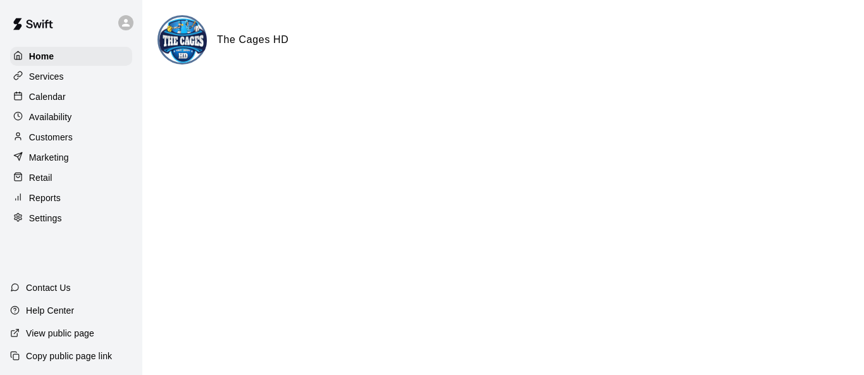
click at [63, 96] on p "Calendar" at bounding box center [47, 96] width 37 height 13
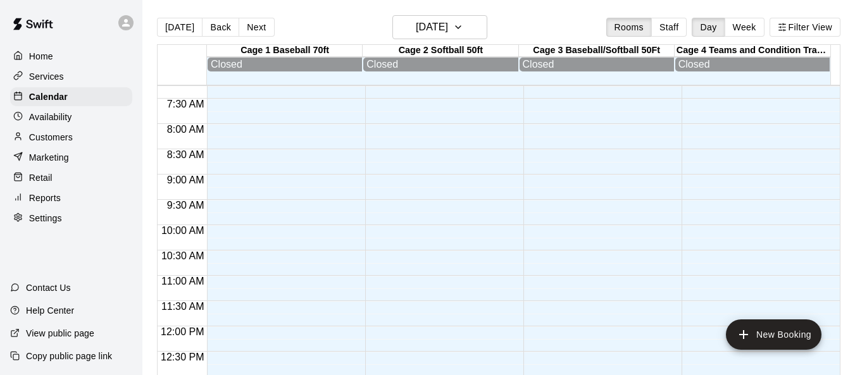
scroll to position [366, 0]
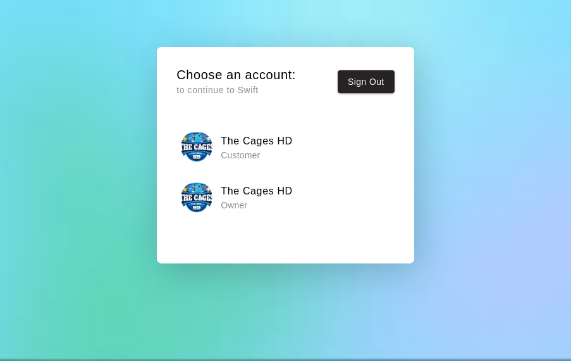
click at [269, 187] on h6 "The Cages HD" at bounding box center [257, 191] width 72 height 16
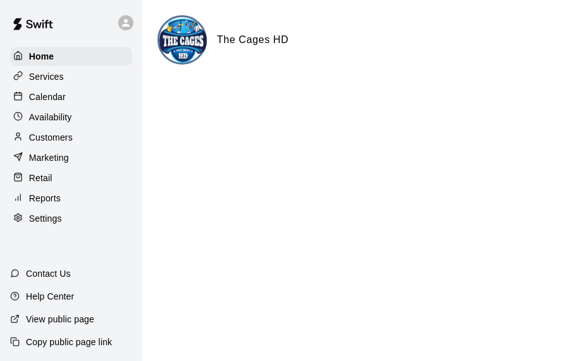
click at [22, 95] on line at bounding box center [18, 95] width 7 height 0
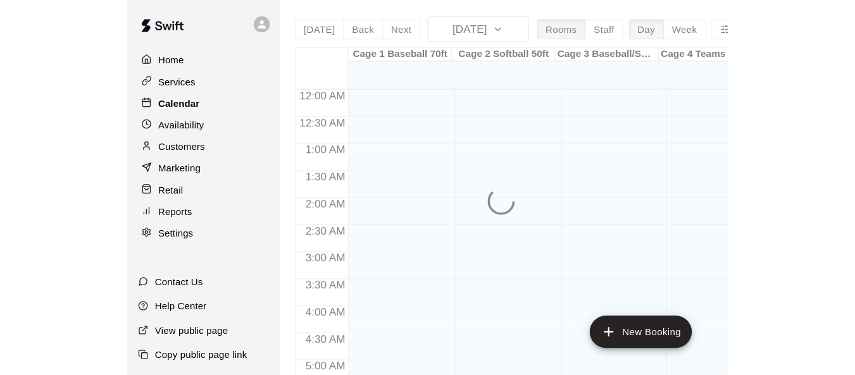
scroll to position [683, 0]
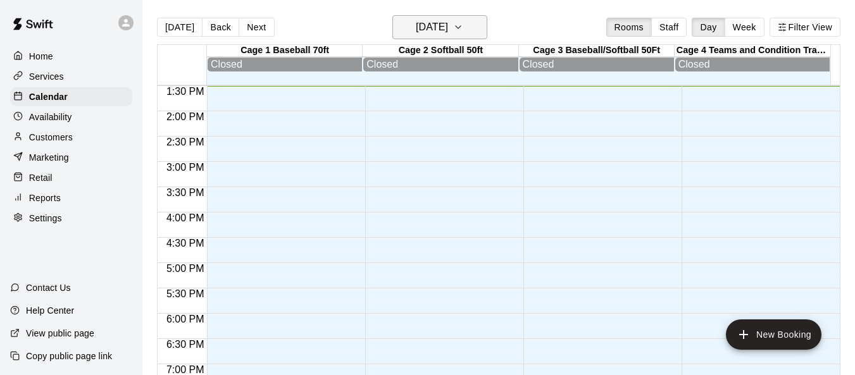
click at [463, 32] on icon "button" at bounding box center [458, 27] width 10 height 15
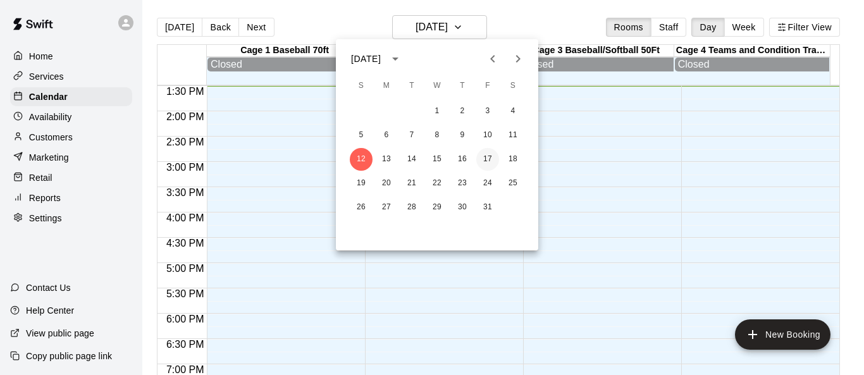
click at [492, 158] on button "17" at bounding box center [487, 159] width 23 height 23
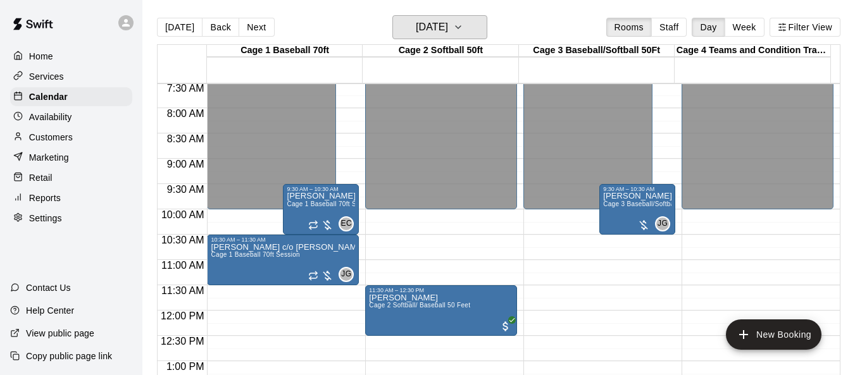
scroll to position [367, 0]
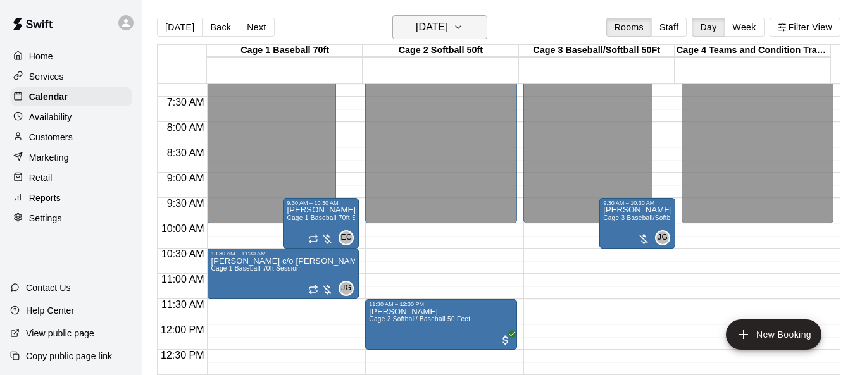
click at [478, 27] on button "[DATE]" at bounding box center [439, 27] width 95 height 24
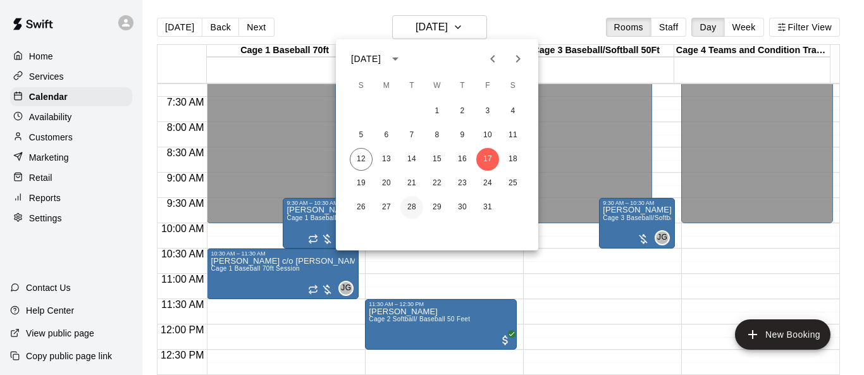
click at [416, 206] on button "28" at bounding box center [411, 207] width 23 height 23
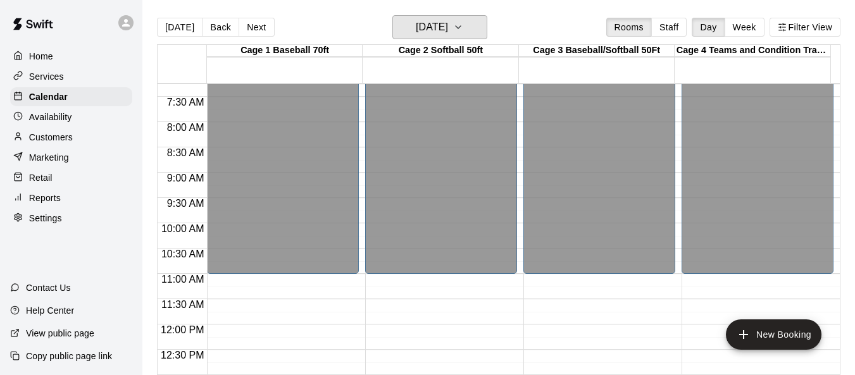
scroll to position [683, 0]
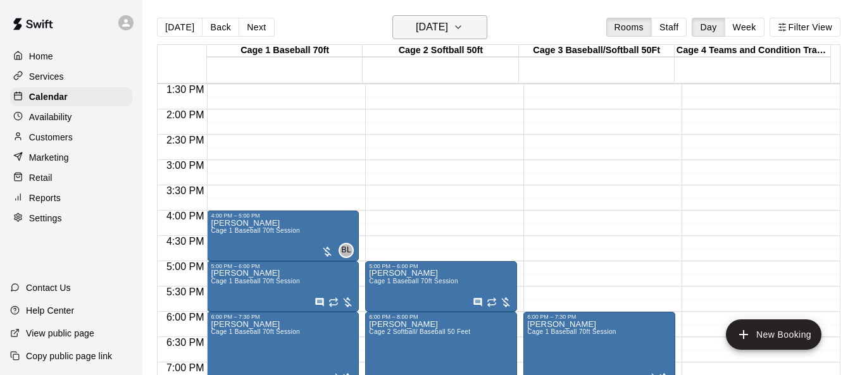
click at [463, 30] on icon "button" at bounding box center [458, 27] width 10 height 15
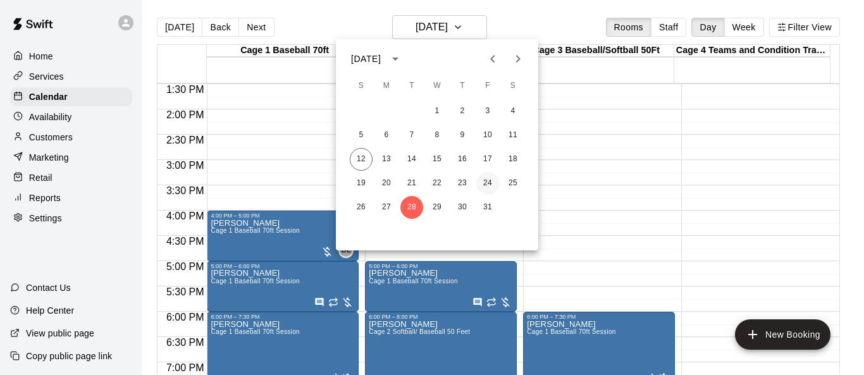
click at [495, 181] on button "24" at bounding box center [487, 183] width 23 height 23
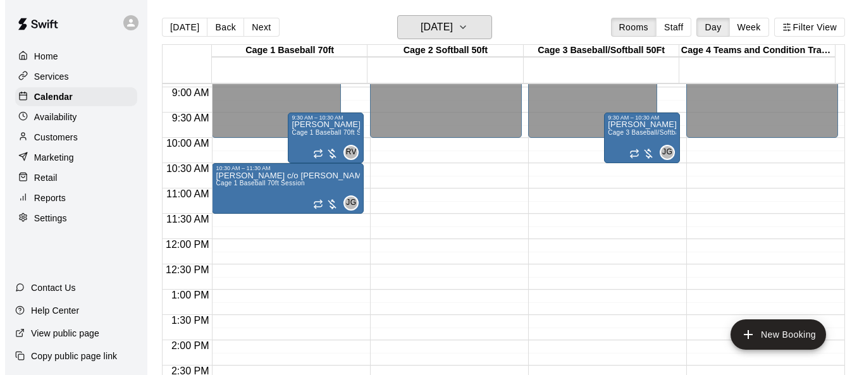
scroll to position [430, 0]
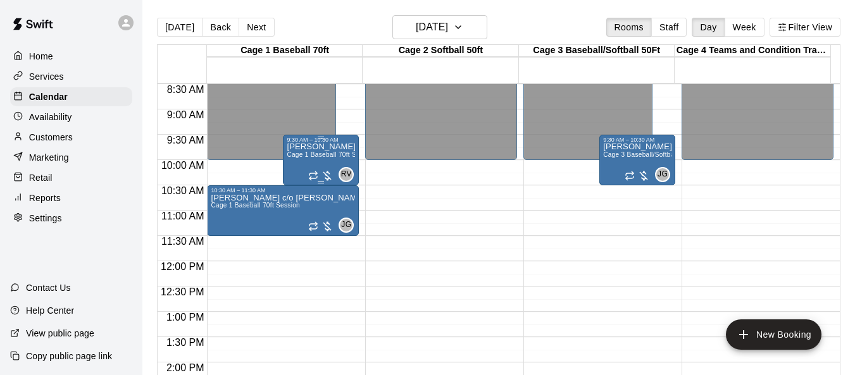
click at [321, 147] on p "[PERSON_NAME] Granite Mountain" at bounding box center [321, 147] width 68 height 0
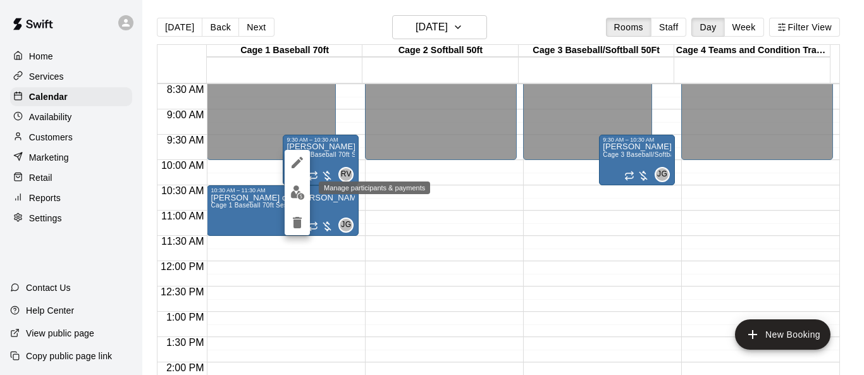
click at [299, 195] on img "edit" at bounding box center [297, 192] width 15 height 15
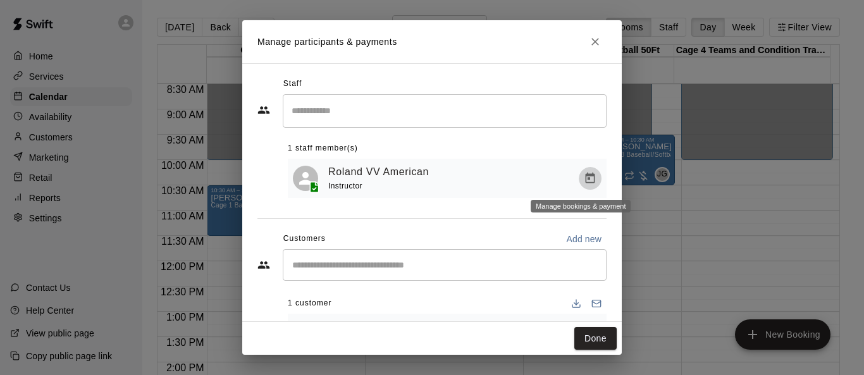
click at [571, 179] on icon "Manage bookings & payment" at bounding box center [590, 178] width 13 height 13
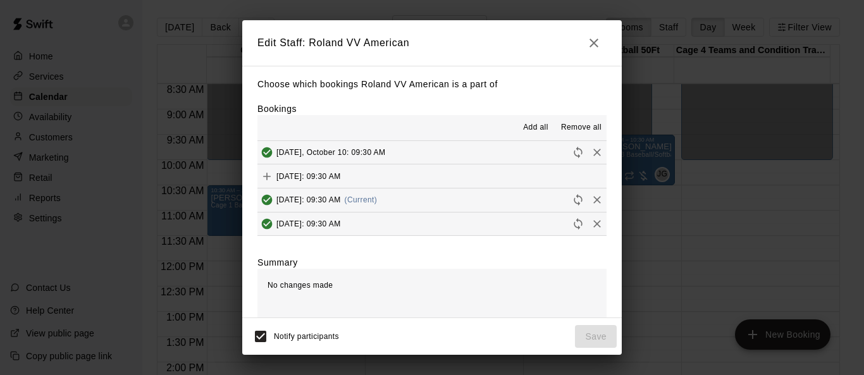
click at [571, 37] on icon "button" at bounding box center [594, 42] width 15 height 15
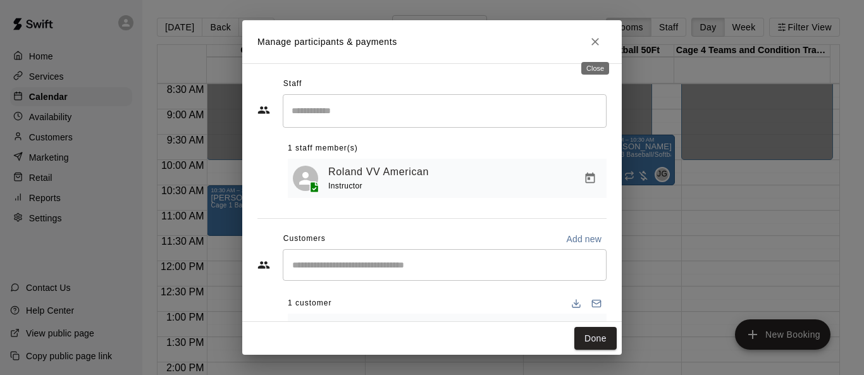
click at [571, 37] on icon "Close" at bounding box center [595, 41] width 13 height 13
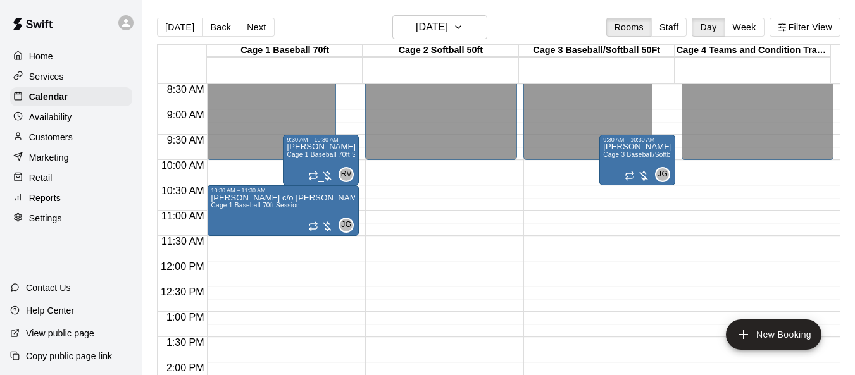
click at [326, 165] on div "[PERSON_NAME] Granite Mountain Cage 1 Baseball 70ft Session" at bounding box center [321, 330] width 68 height 375
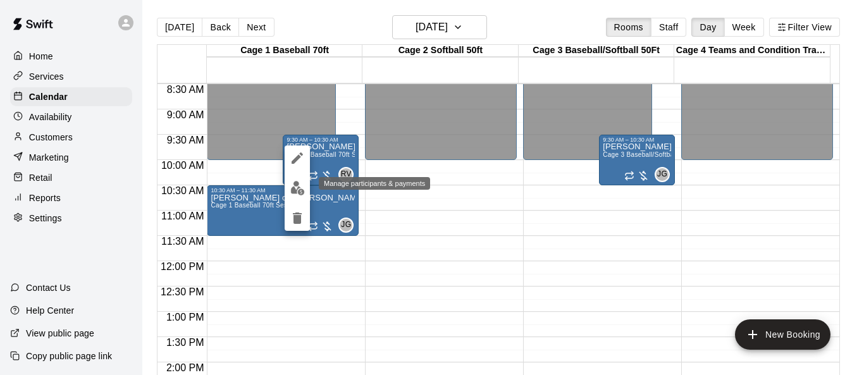
click at [300, 189] on img "edit" at bounding box center [297, 188] width 15 height 15
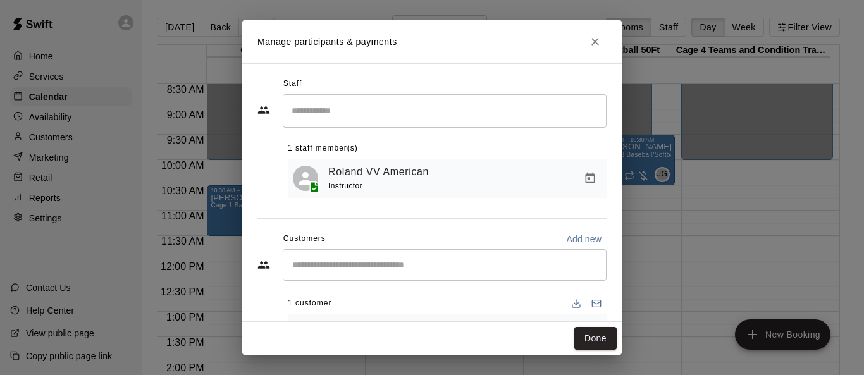
click at [567, 172] on div "Roland VV American Instructor" at bounding box center [464, 179] width 273 height 30
click at [571, 178] on icon "Manage bookings & payment" at bounding box center [590, 178] width 9 height 11
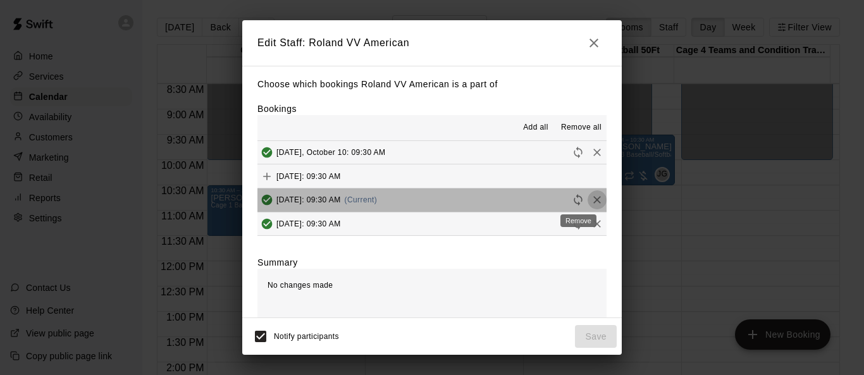
click at [571, 199] on icon "Remove" at bounding box center [597, 200] width 13 height 13
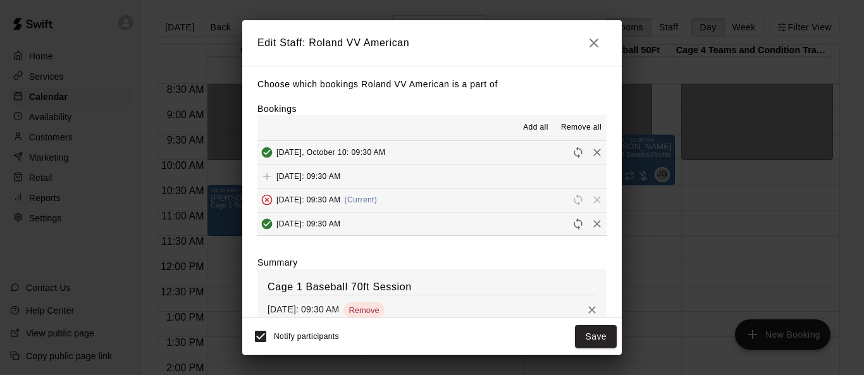
scroll to position [58, 0]
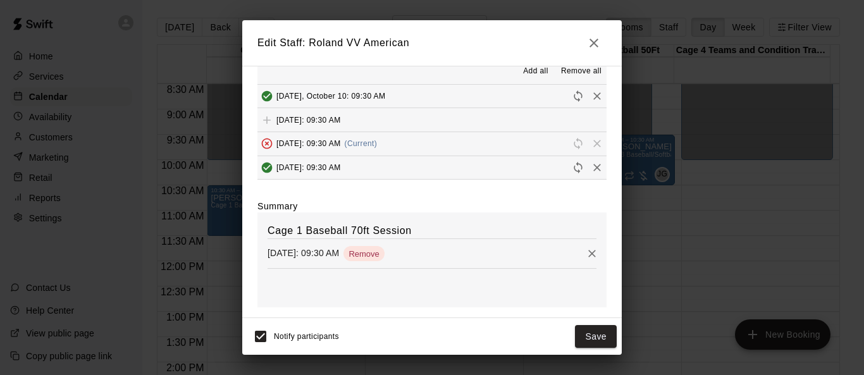
click at [571, 252] on icon "Remove" at bounding box center [592, 253] width 13 height 13
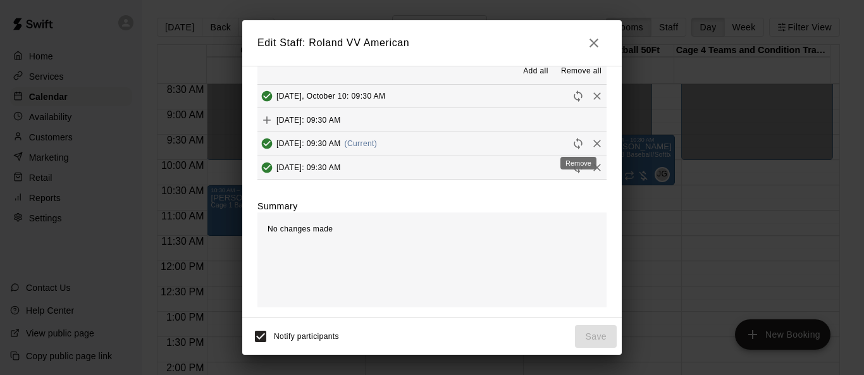
click at [571, 145] on icon "Remove" at bounding box center [597, 144] width 8 height 8
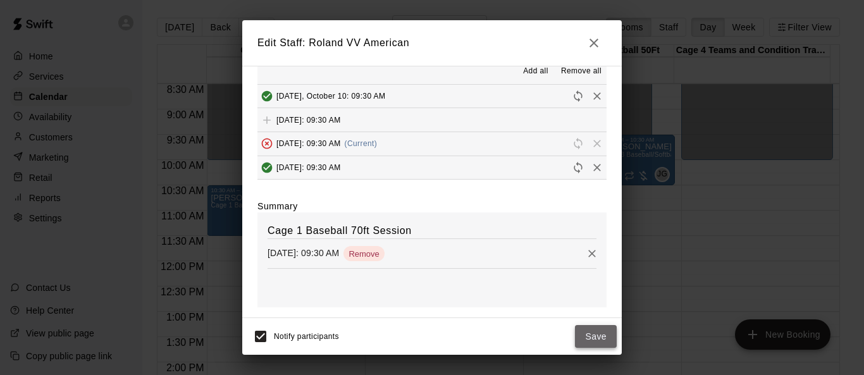
click at [571, 335] on button "Save" at bounding box center [596, 336] width 42 height 23
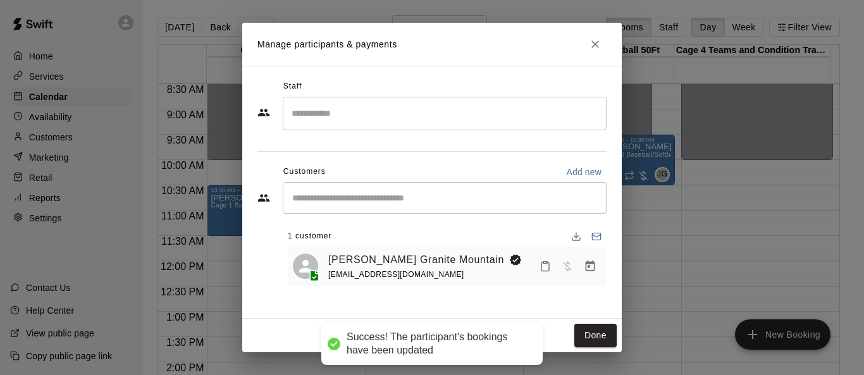
click at [463, 104] on input "Search staff" at bounding box center [445, 113] width 313 height 22
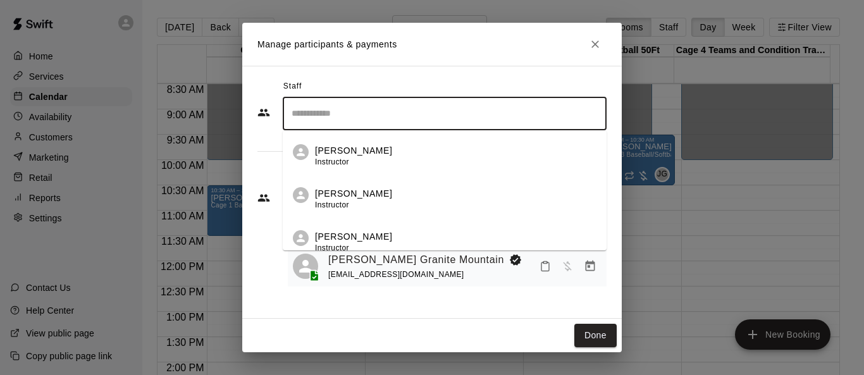
click at [363, 156] on p "[PERSON_NAME]" at bounding box center [353, 150] width 77 height 13
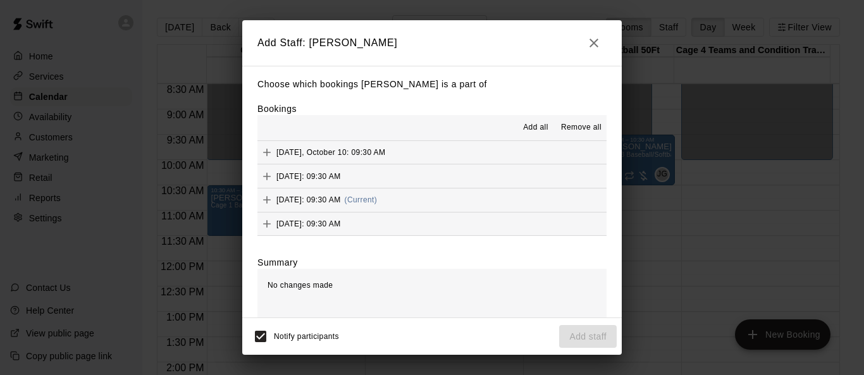
click at [503, 201] on button "Friday, October 24: 09:30 AM (Current)" at bounding box center [432, 200] width 349 height 23
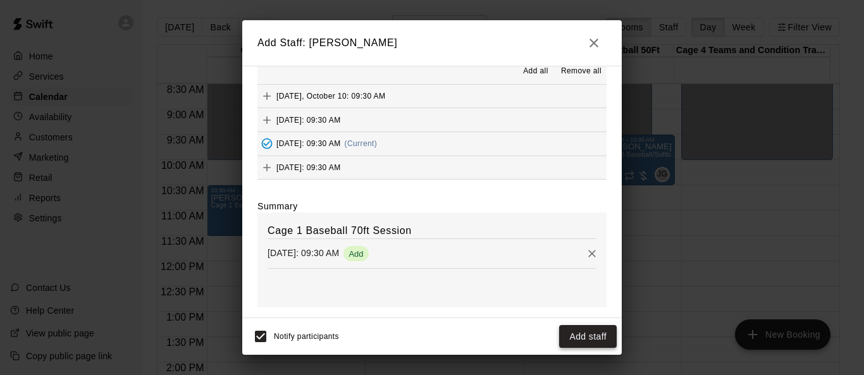
click at [571, 336] on button "Add staff" at bounding box center [588, 336] width 58 height 23
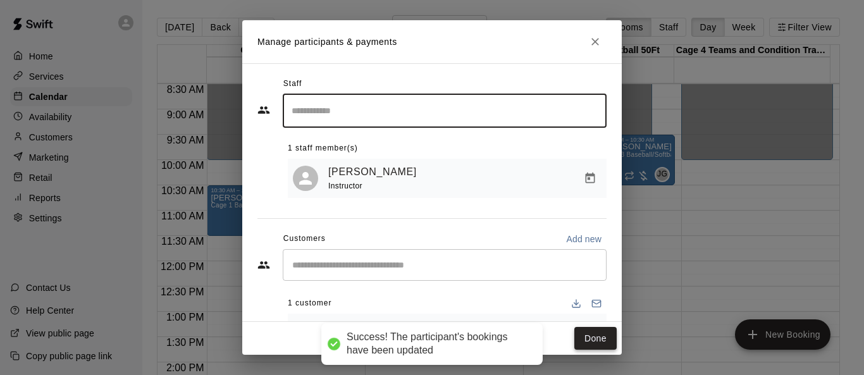
click at [571, 338] on button "Done" at bounding box center [595, 338] width 42 height 23
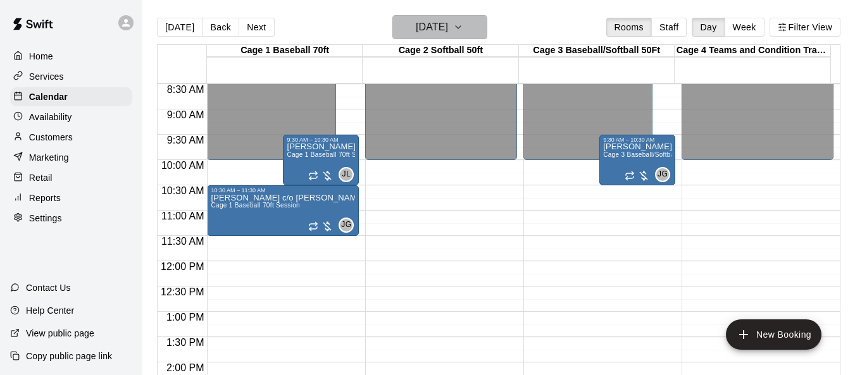
click at [463, 30] on icon "button" at bounding box center [458, 27] width 10 height 15
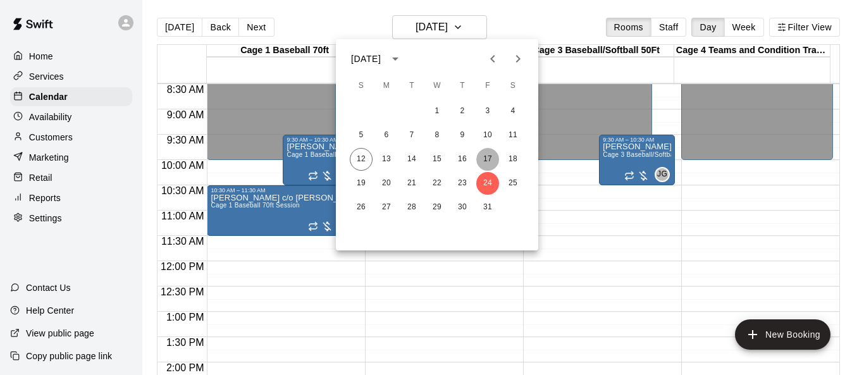
click at [487, 153] on button "17" at bounding box center [487, 159] width 23 height 23
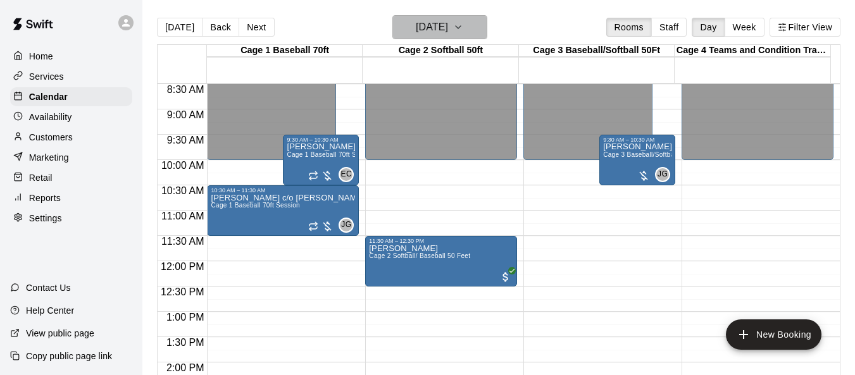
click at [476, 32] on button "[DATE]" at bounding box center [439, 27] width 95 height 24
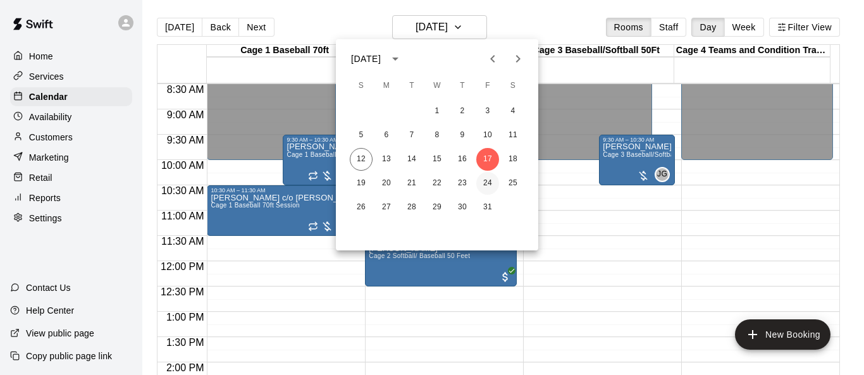
click at [492, 177] on button "24" at bounding box center [487, 183] width 23 height 23
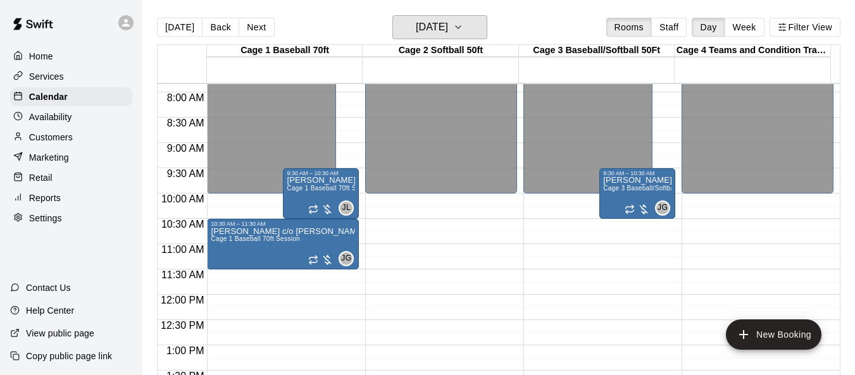
scroll to position [367, 0]
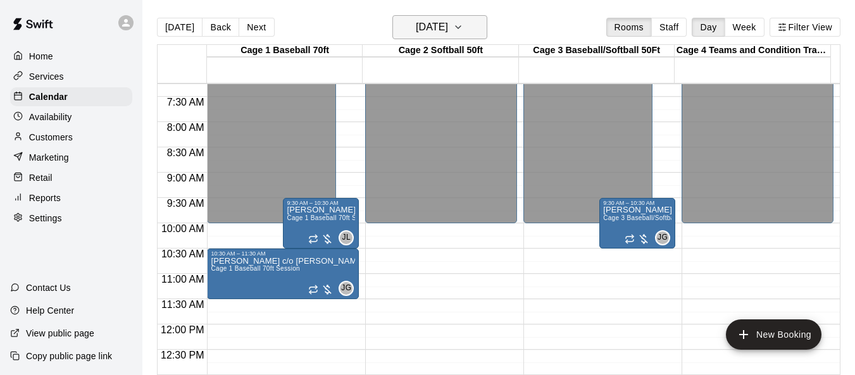
click at [478, 30] on button "[DATE]" at bounding box center [439, 27] width 95 height 24
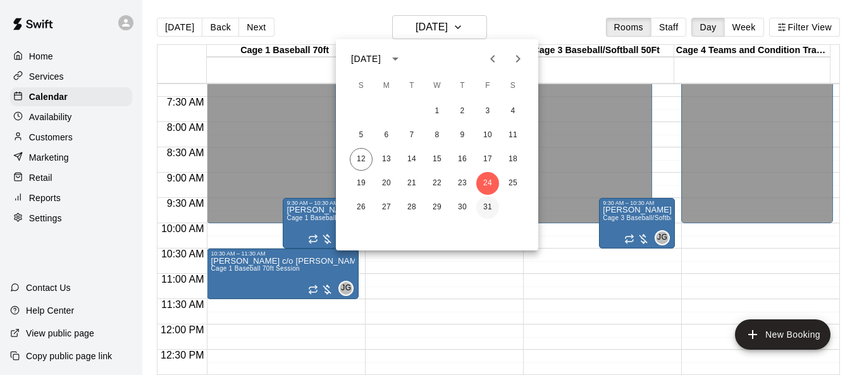
click at [481, 208] on button "31" at bounding box center [487, 207] width 23 height 23
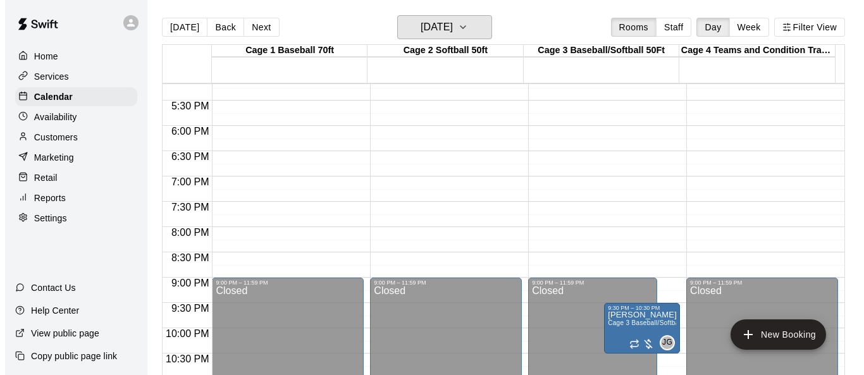
scroll to position [910, 0]
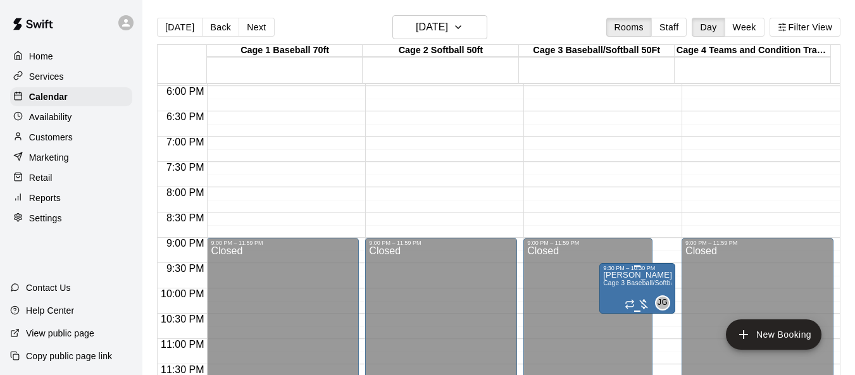
click at [571, 275] on p "[PERSON_NAME] Granite Mountain" at bounding box center [637, 275] width 68 height 0
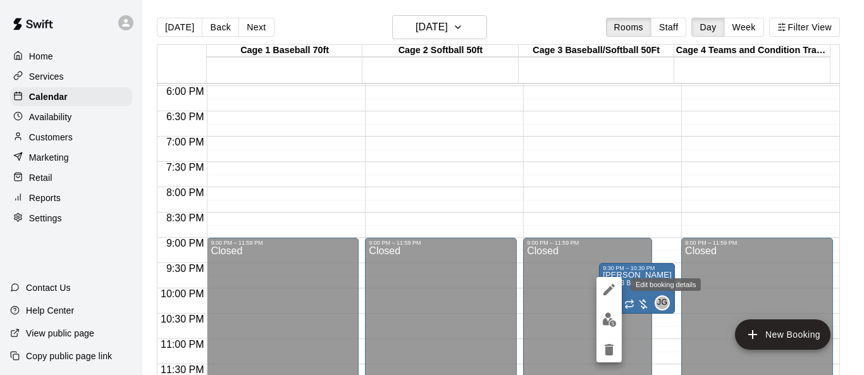
click at [571, 293] on icon "edit" at bounding box center [609, 289] width 15 height 15
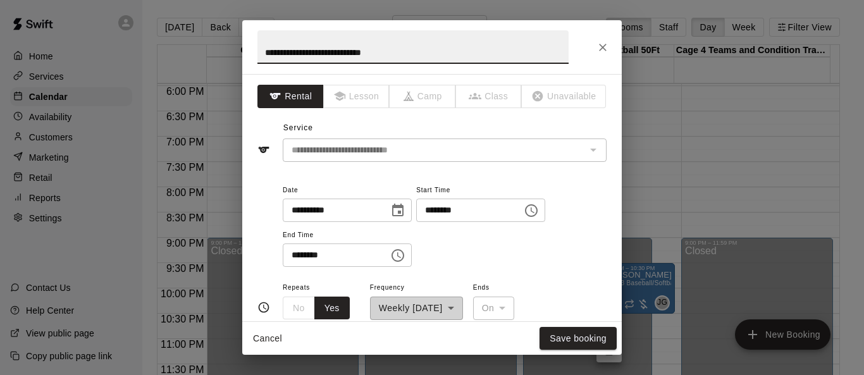
click at [539, 212] on icon "Choose time, selected time is 9:30 PM" at bounding box center [531, 210] width 15 height 15
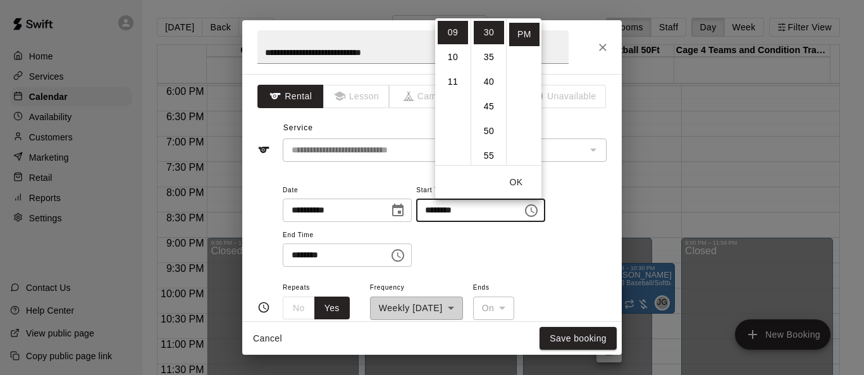
scroll to position [0, 0]
click at [524, 34] on li "AM" at bounding box center [524, 32] width 30 height 23
type input "********"
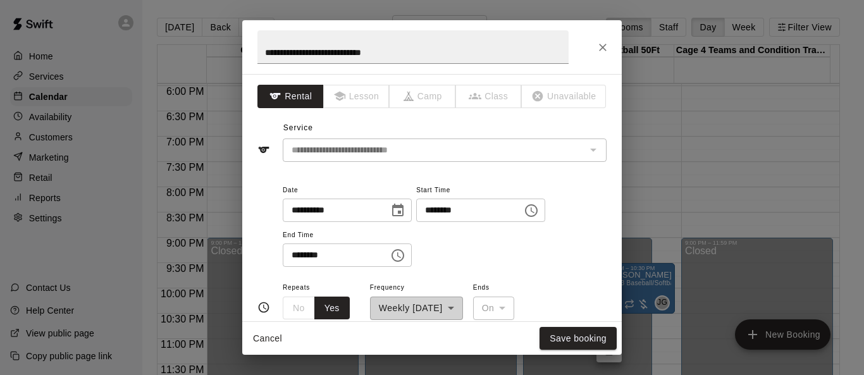
click at [406, 256] on icon "Choose time, selected time is 10:30 PM" at bounding box center [397, 255] width 15 height 15
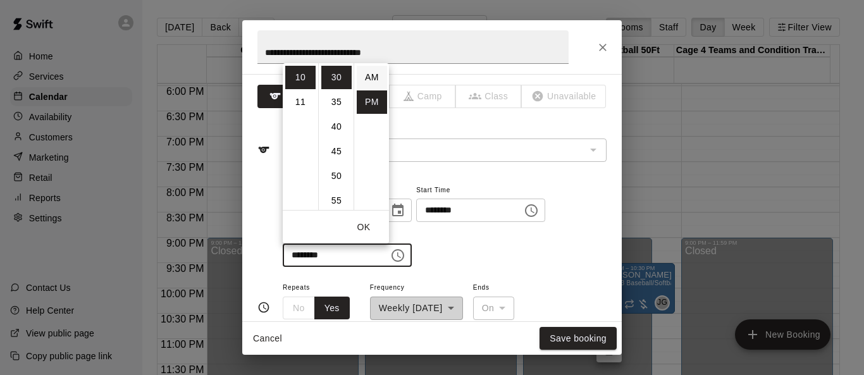
click at [375, 80] on li "AM" at bounding box center [372, 77] width 30 height 23
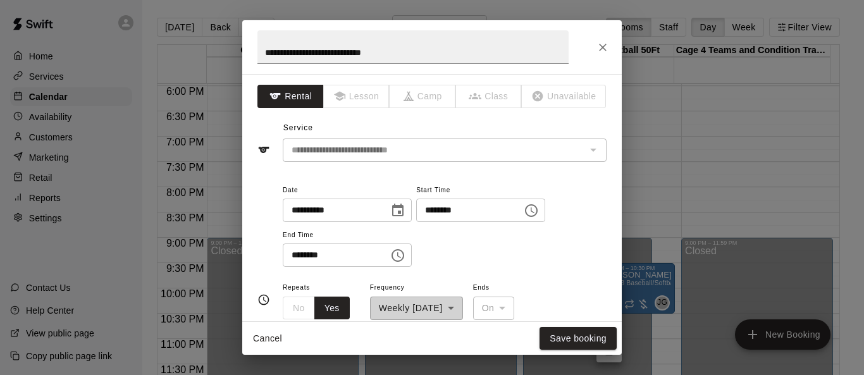
type input "********"
click at [561, 338] on button "Save booking" at bounding box center [578, 338] width 77 height 23
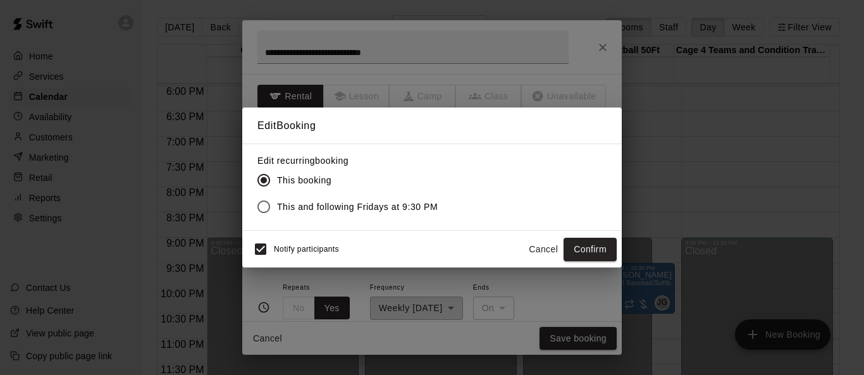
click at [571, 246] on button "Confirm" at bounding box center [590, 249] width 53 height 23
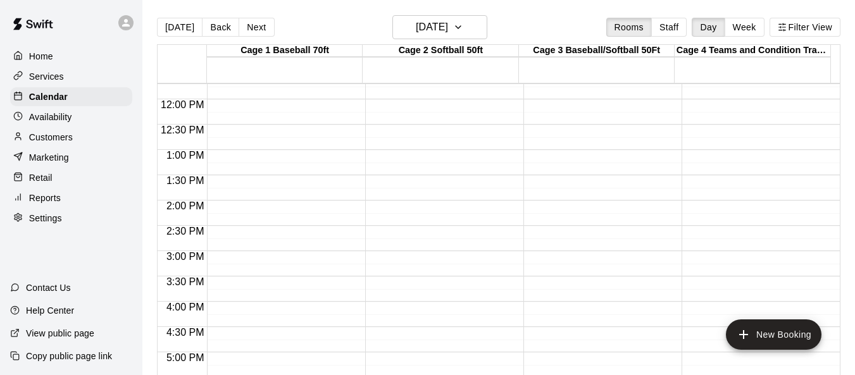
scroll to position [341, 0]
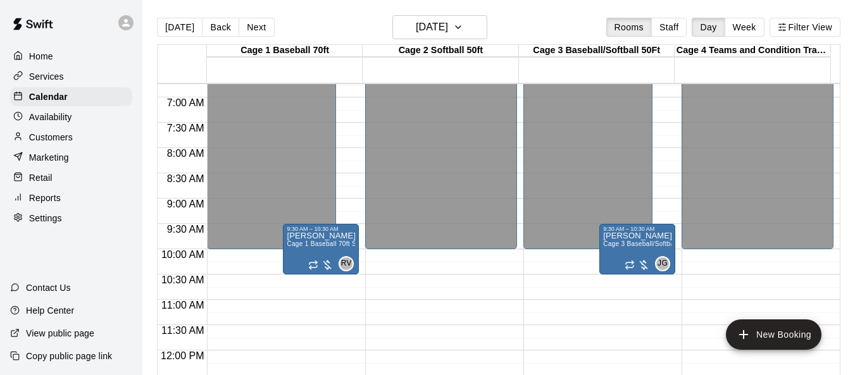
click at [70, 58] on div "Home" at bounding box center [71, 56] width 122 height 19
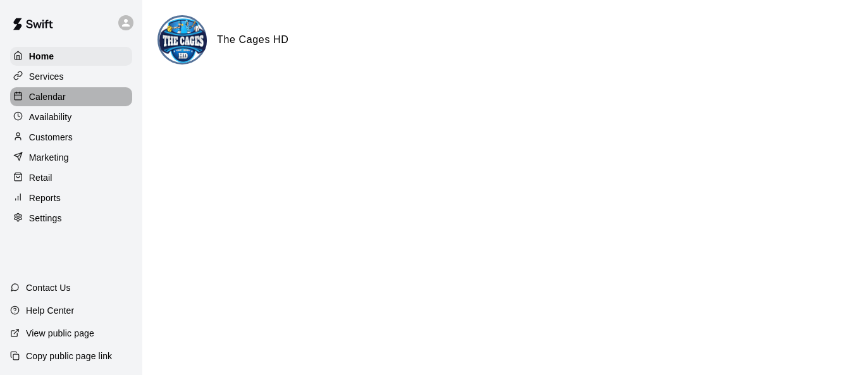
click at [38, 102] on p "Calendar" at bounding box center [47, 96] width 37 height 13
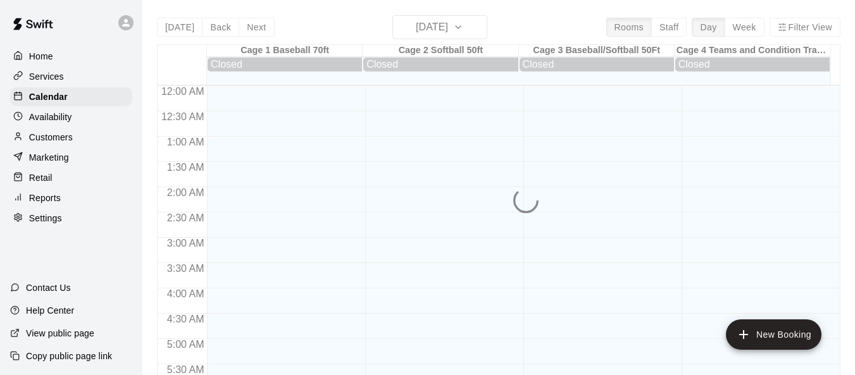
scroll to position [688, 0]
